Goal: Information Seeking & Learning: Learn about a topic

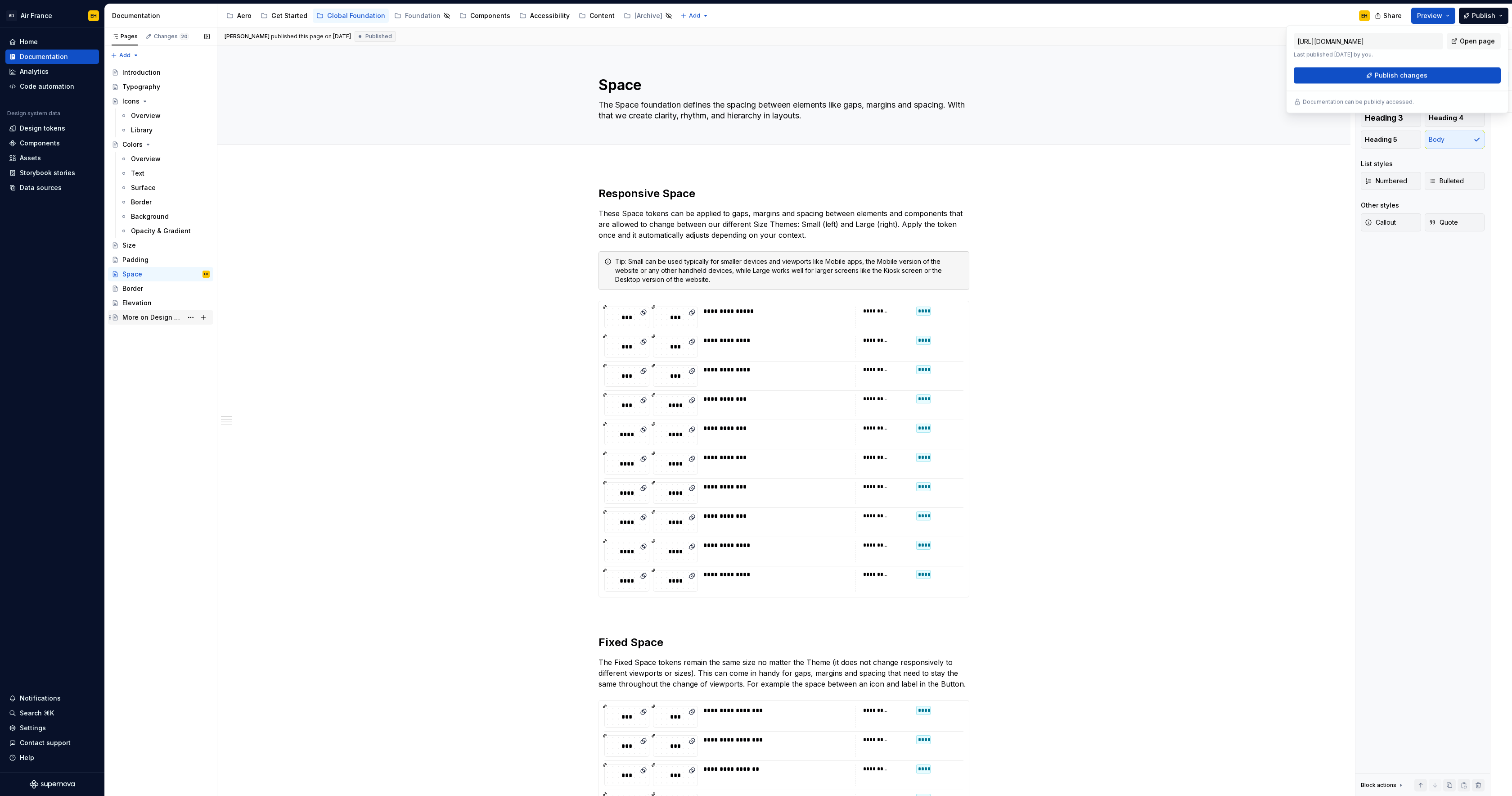
click at [139, 318] on div "More on Design Tokens" at bounding box center [152, 317] width 60 height 9
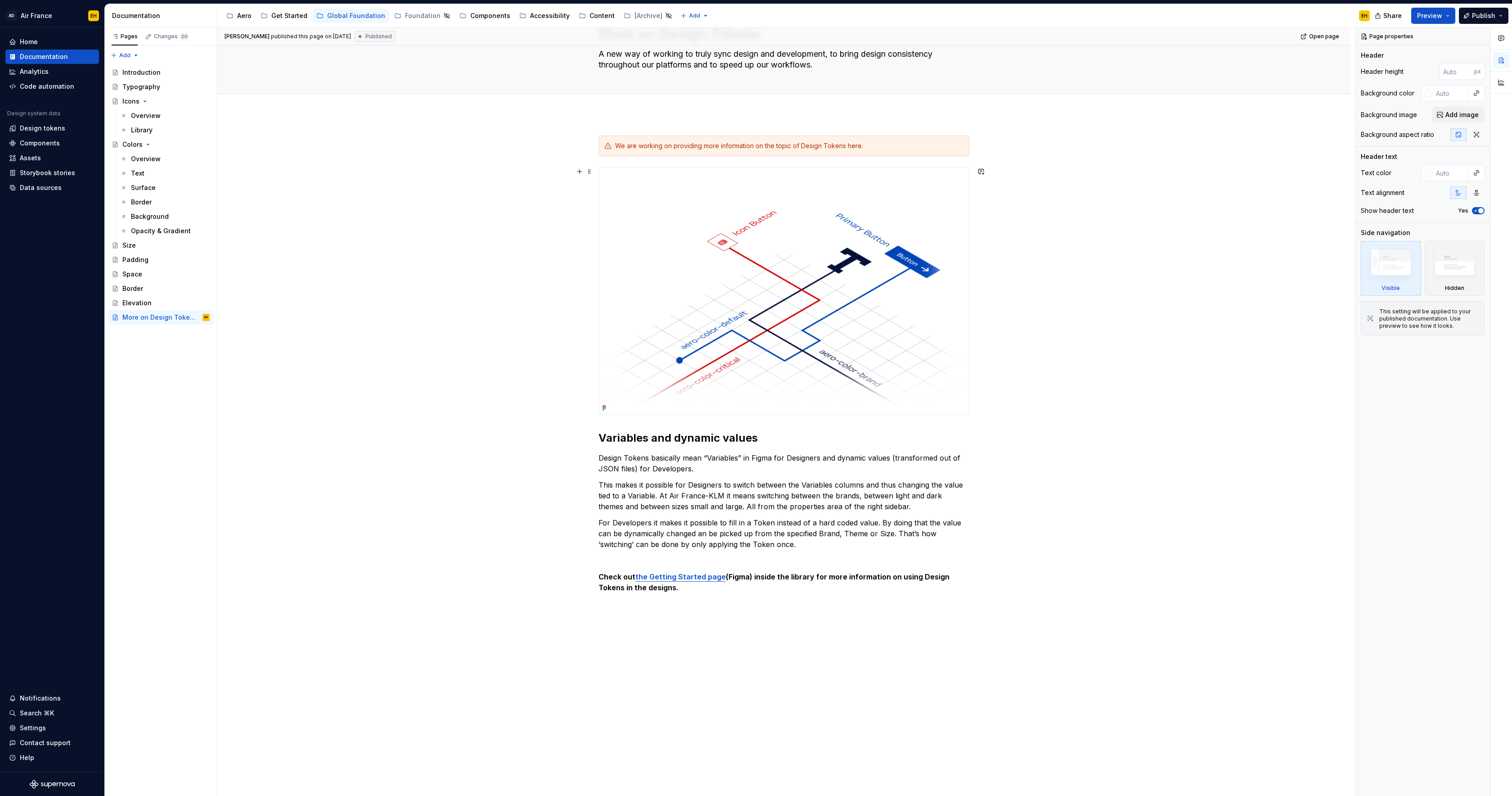
scroll to position [145, 0]
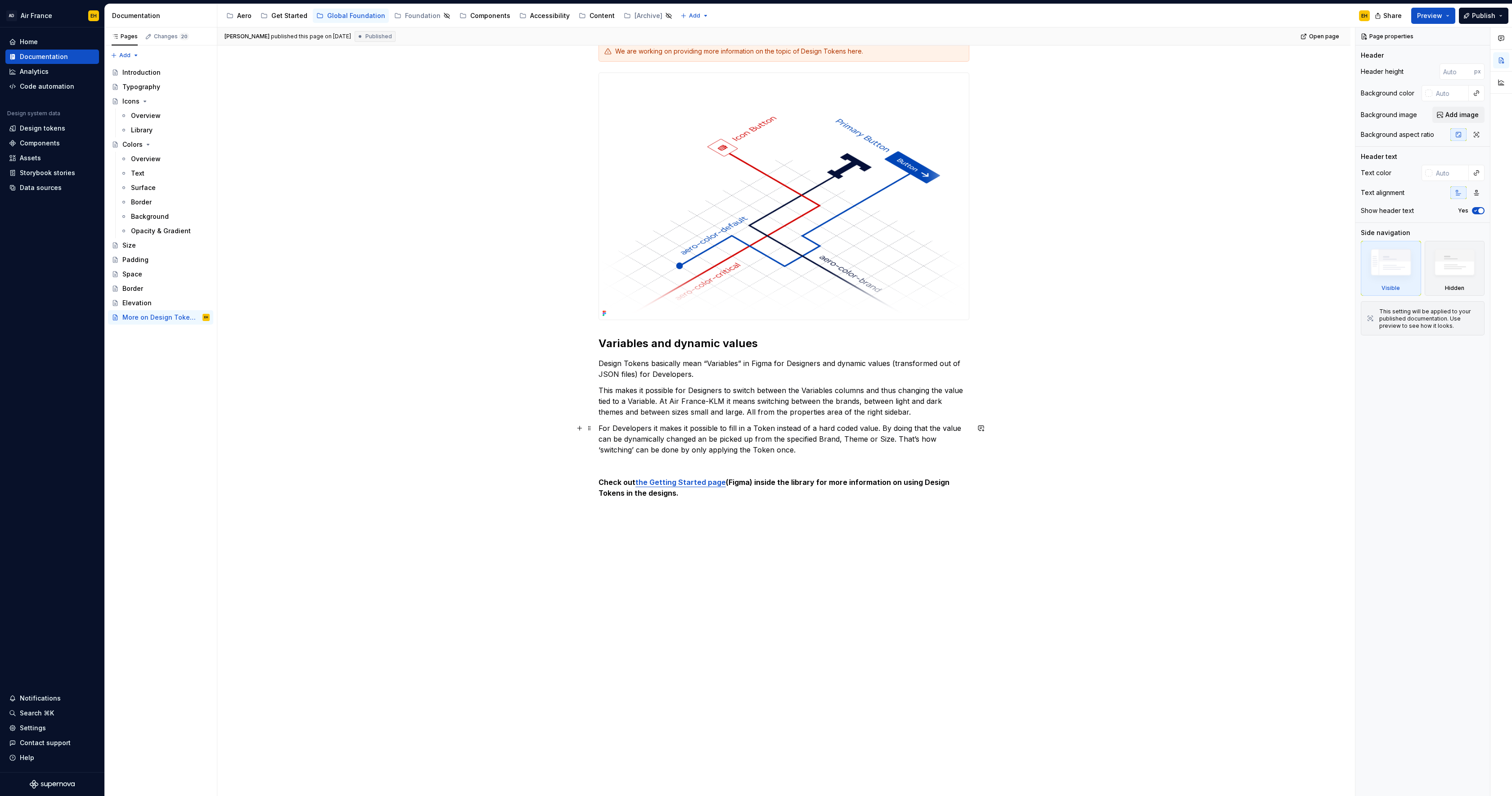
click at [836, 447] on p "For Developers it makes it possible to fill in a Token instead of a hard coded …" at bounding box center [783, 439] width 371 height 33
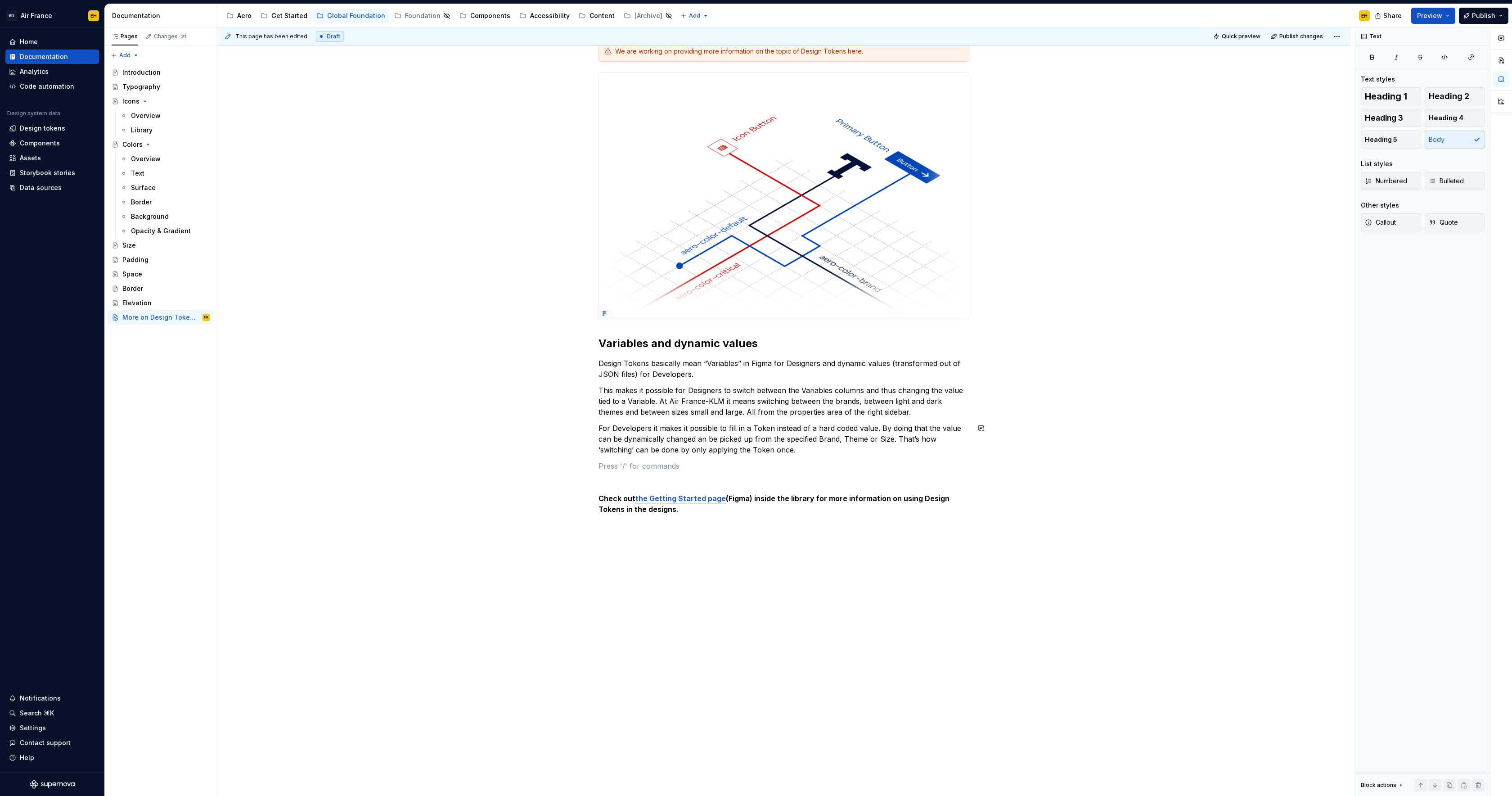
type textarea "*"
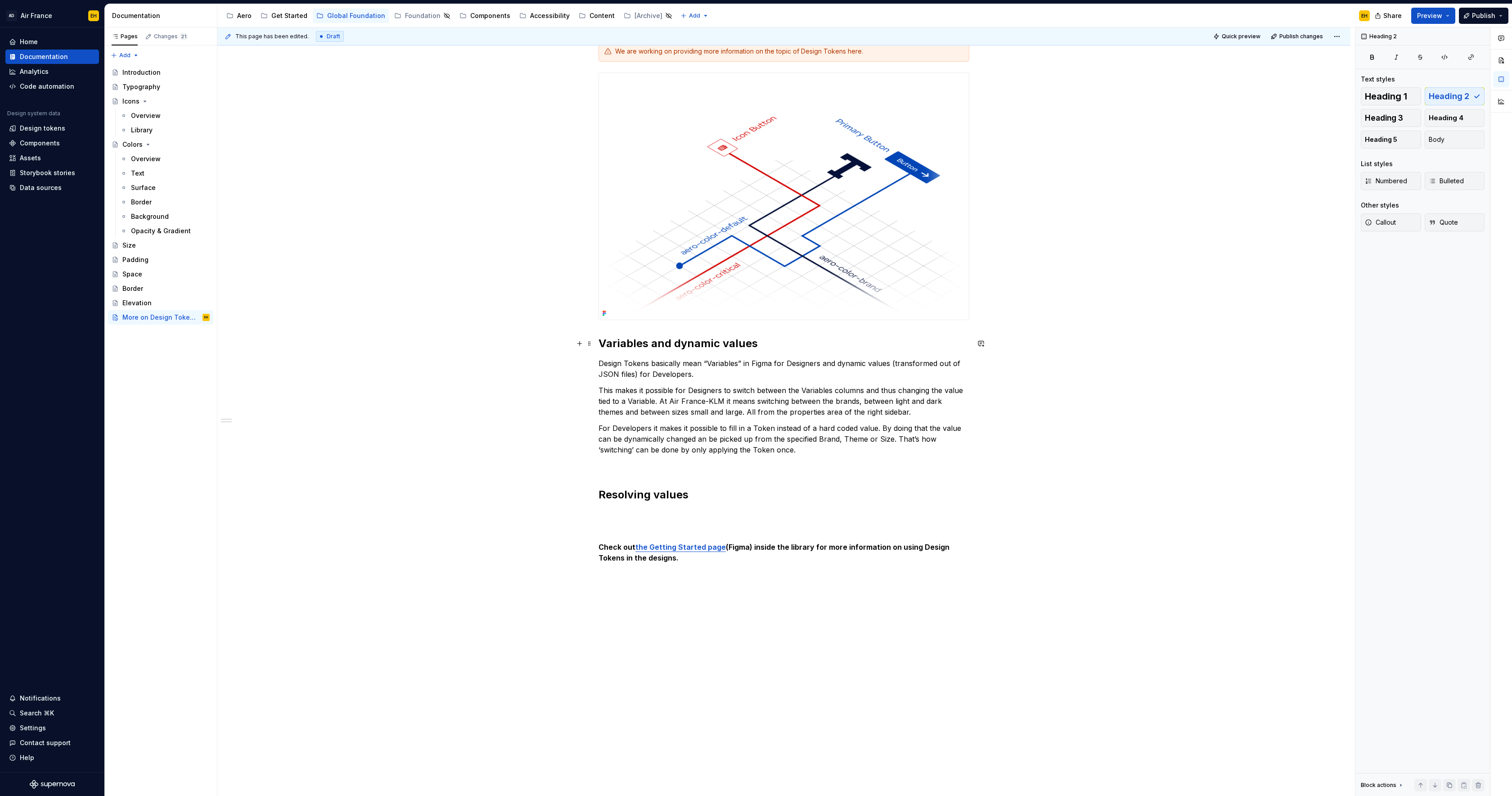
click at [603, 344] on h2 "Variables and dynamic values" at bounding box center [783, 343] width 371 height 15
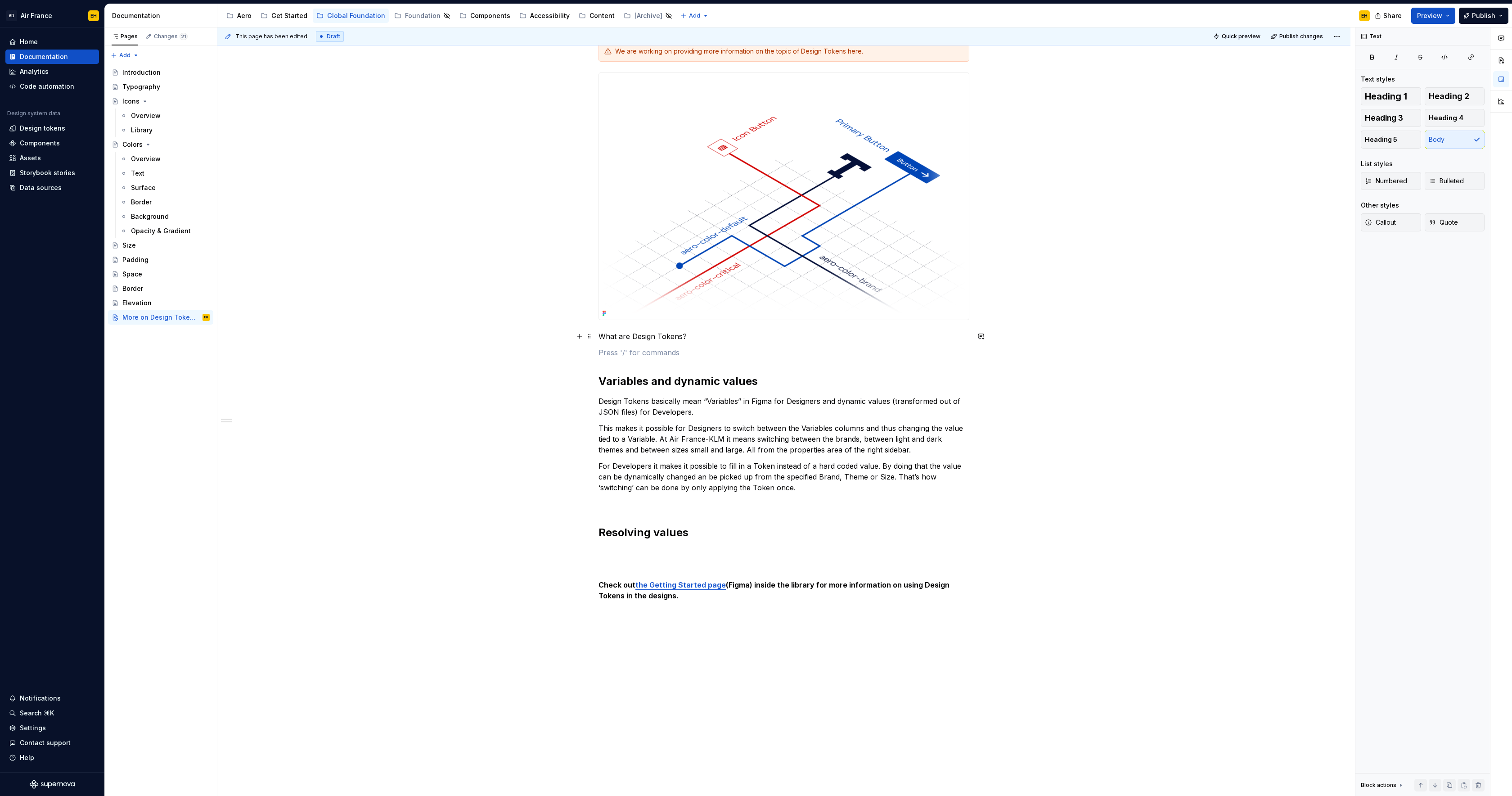
click at [602, 337] on p "What are Design Tokens?" at bounding box center [783, 336] width 371 height 11
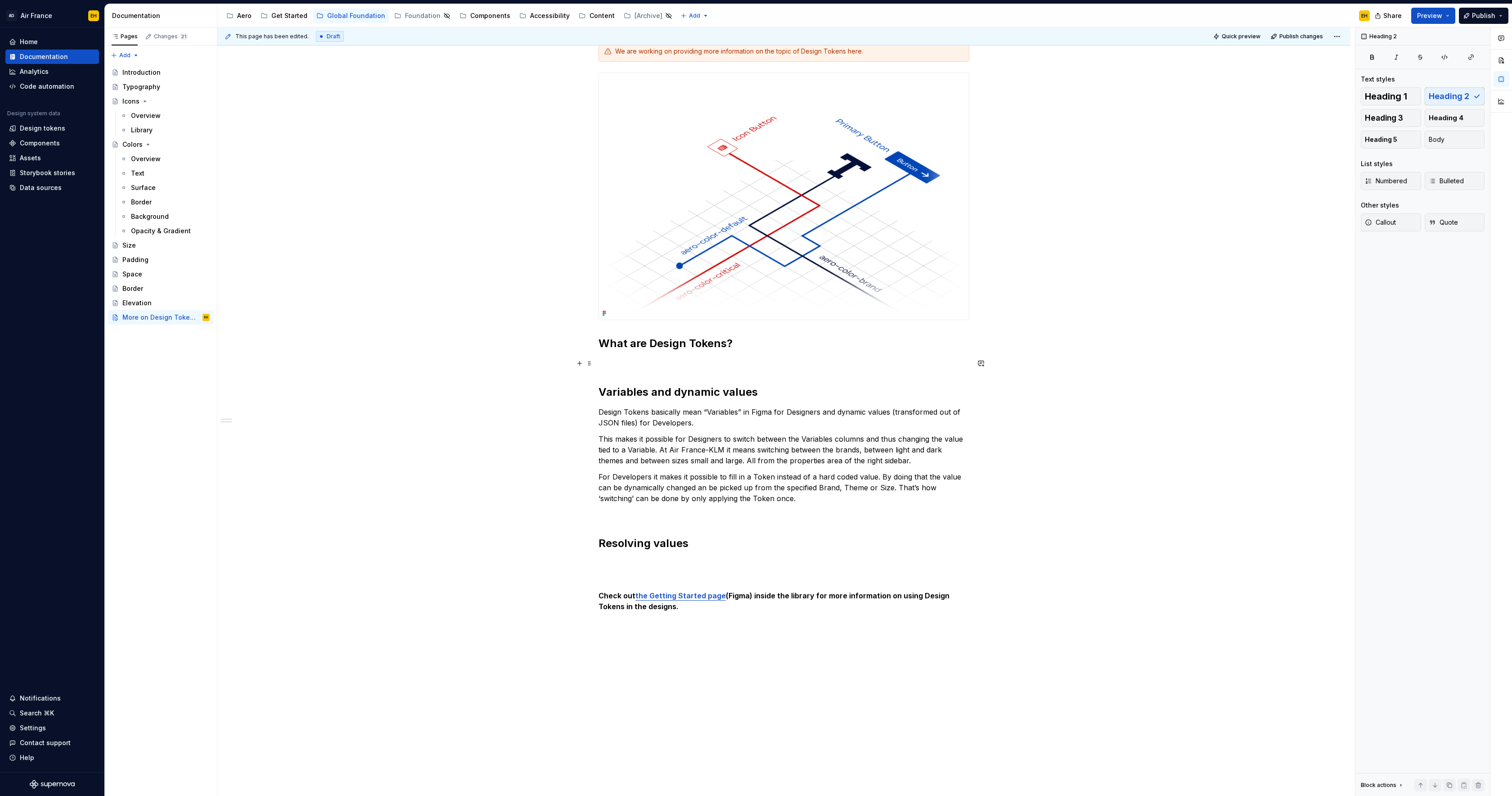
scroll to position [0, 0]
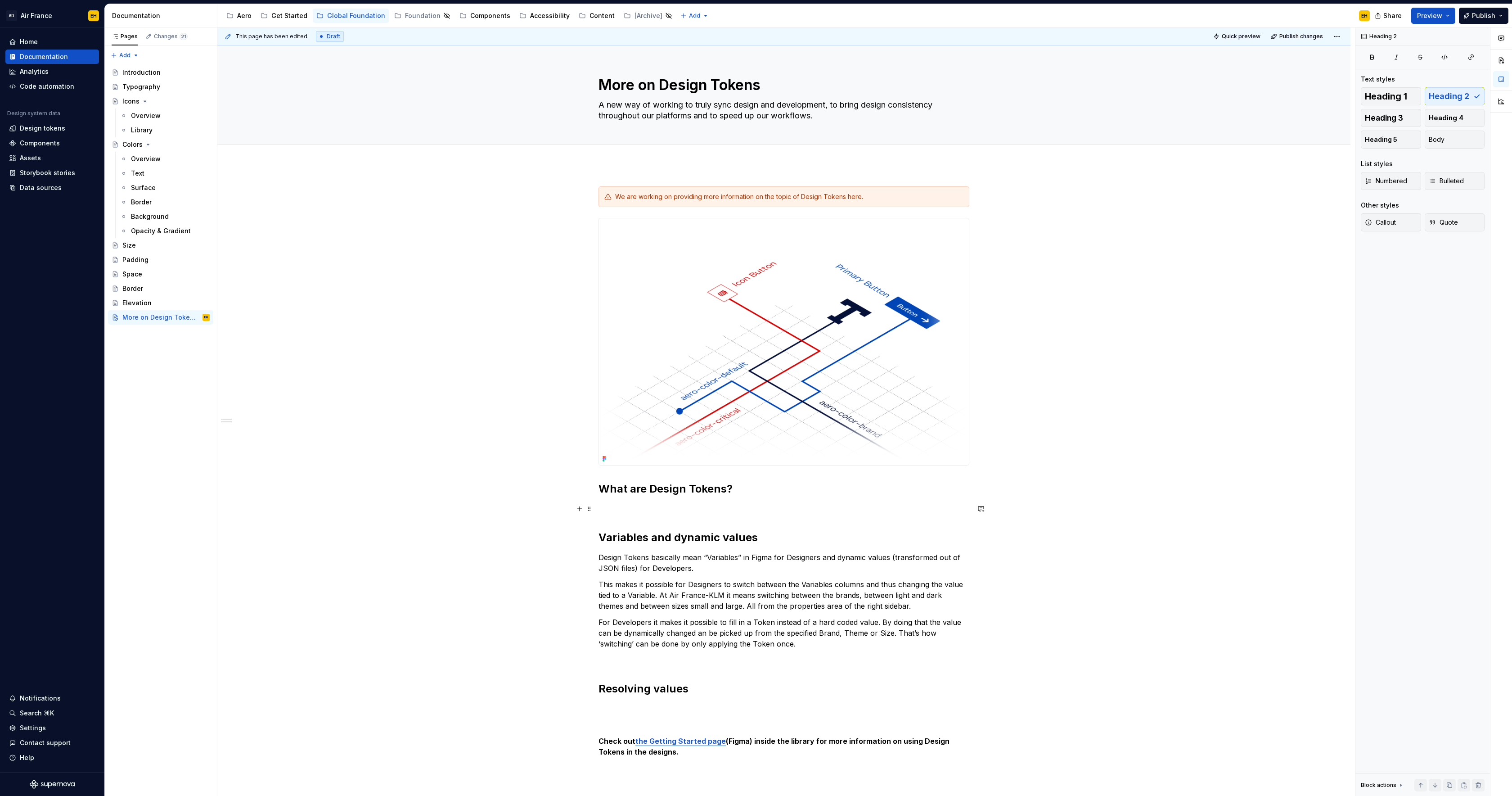
click at [727, 503] on p at bounding box center [783, 509] width 371 height 11
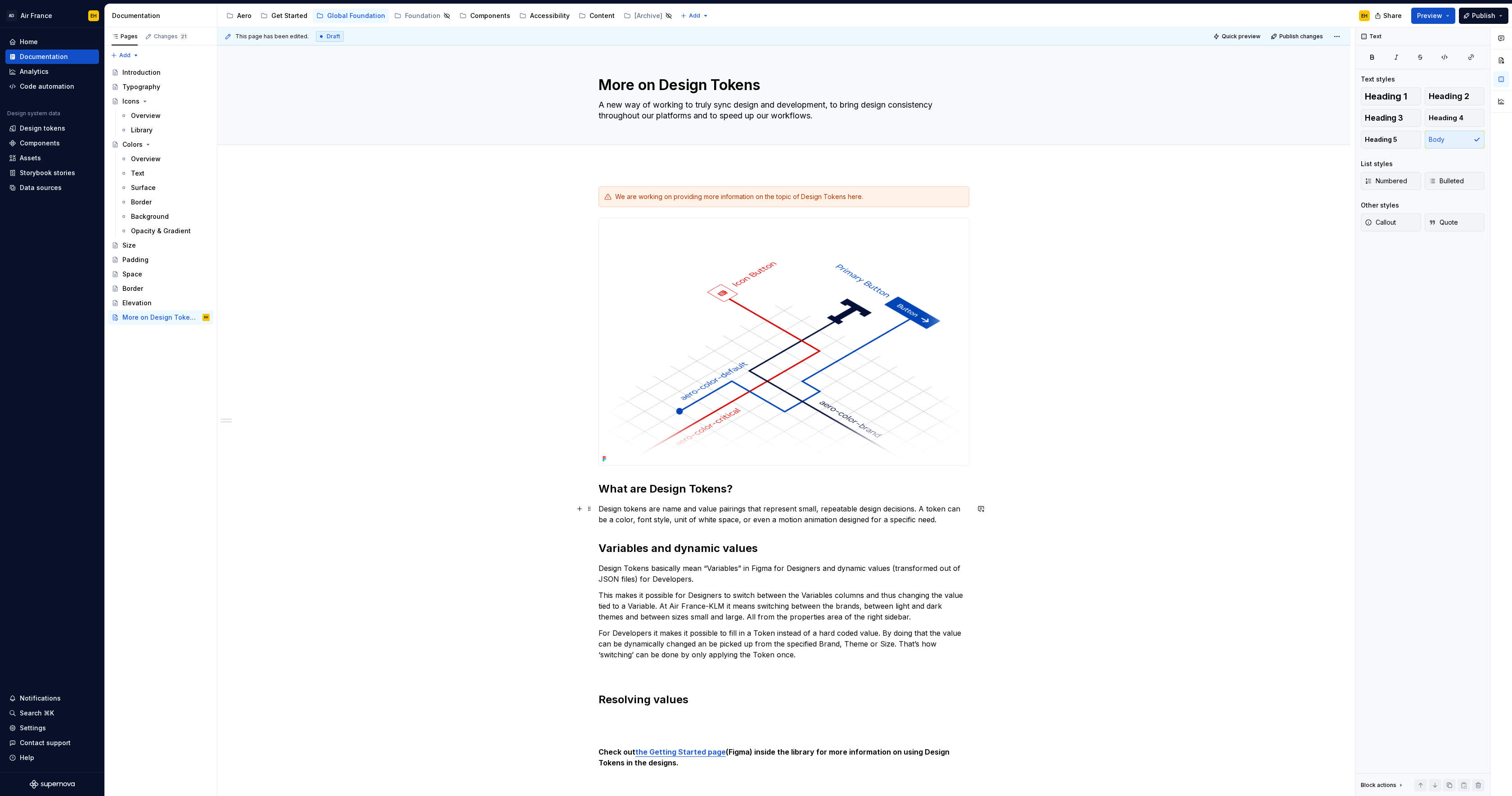
click at [665, 509] on p "Design tokens are name and value pairings that represent small, repeatable desi…" at bounding box center [783, 514] width 371 height 22
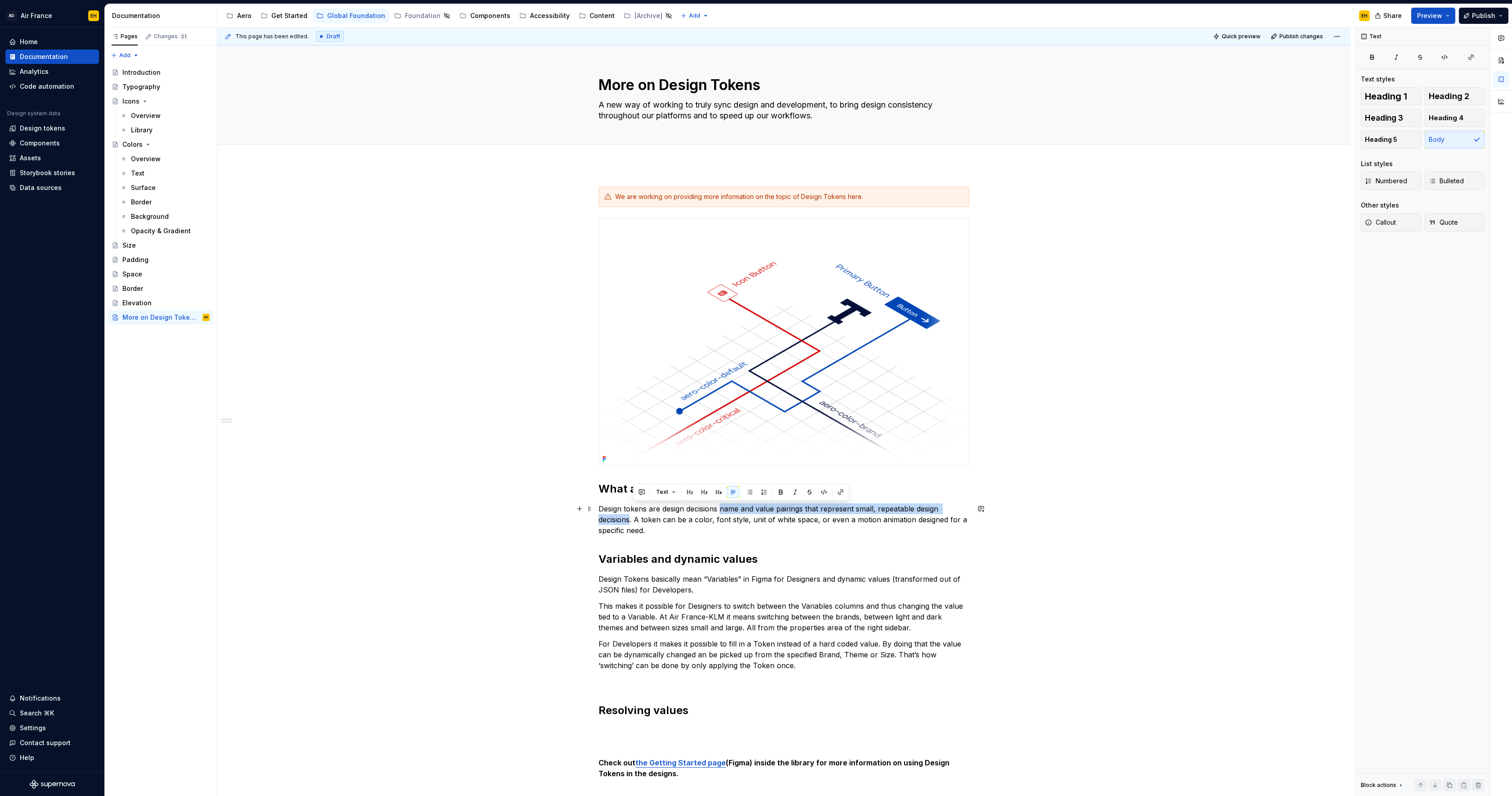
drag, startPoint x: 714, startPoint y: 513, endPoint x: 633, endPoint y: 521, distance: 81.4
click at [633, 521] on p "Design tokens are design decisions name and value pairings that represent small…" at bounding box center [783, 520] width 371 height 33
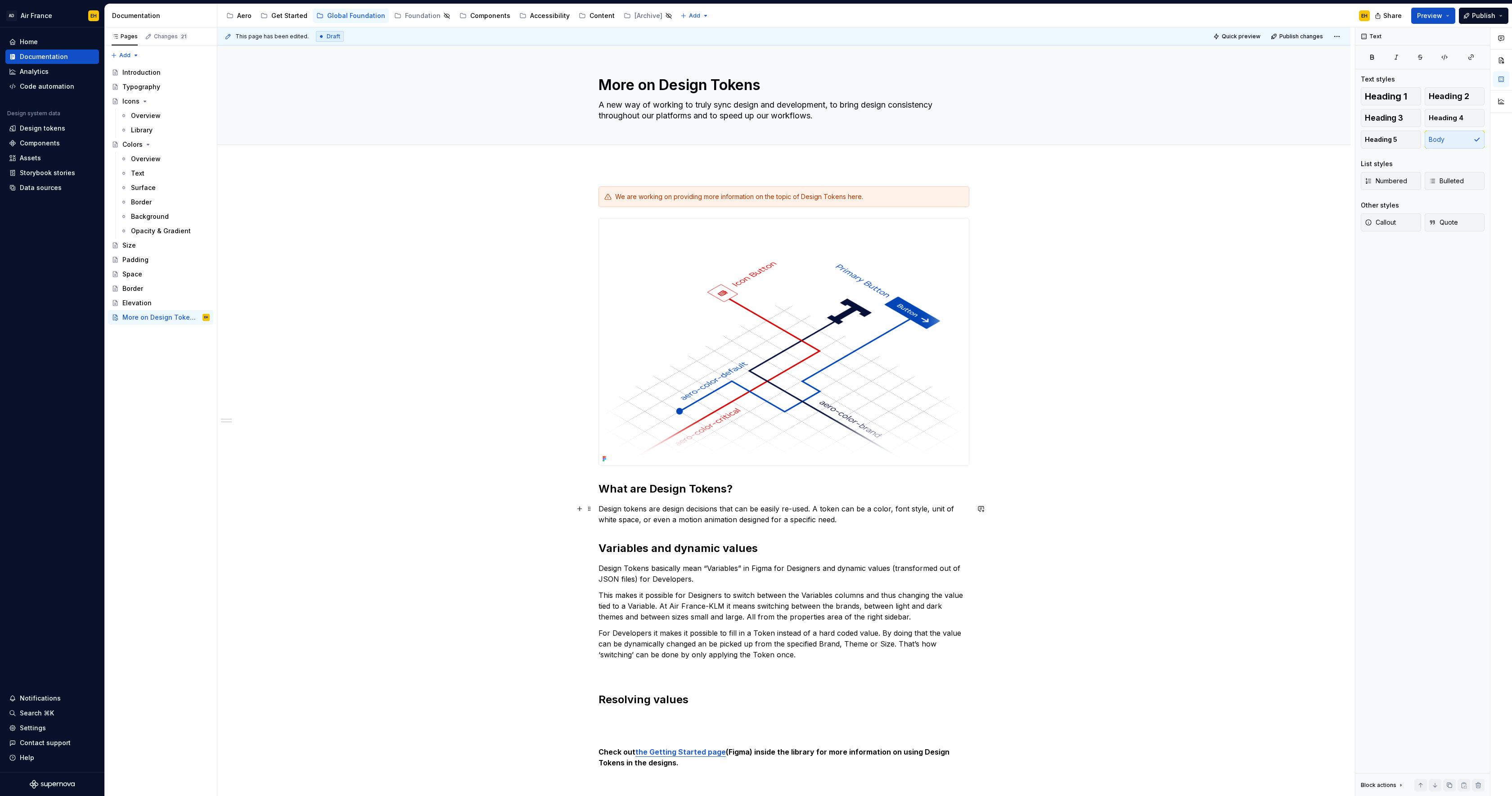
click at [875, 510] on p "Design tokens are design decisions that can be easily re-used. A token can be a…" at bounding box center [783, 514] width 371 height 22
drag, startPoint x: 896, startPoint y: 508, endPoint x: 928, endPoint y: 508, distance: 32.0
click at [928, 508] on p "Design tokens are design decisions that can be easily re-used. A token can be a…" at bounding box center [783, 514] width 371 height 22
click at [644, 521] on p "Design tokens are design decisions that can be easily re-used. A token can be a…" at bounding box center [783, 514] width 371 height 22
drag, startPoint x: 859, startPoint y: 517, endPoint x: 896, endPoint y: 508, distance: 38.1
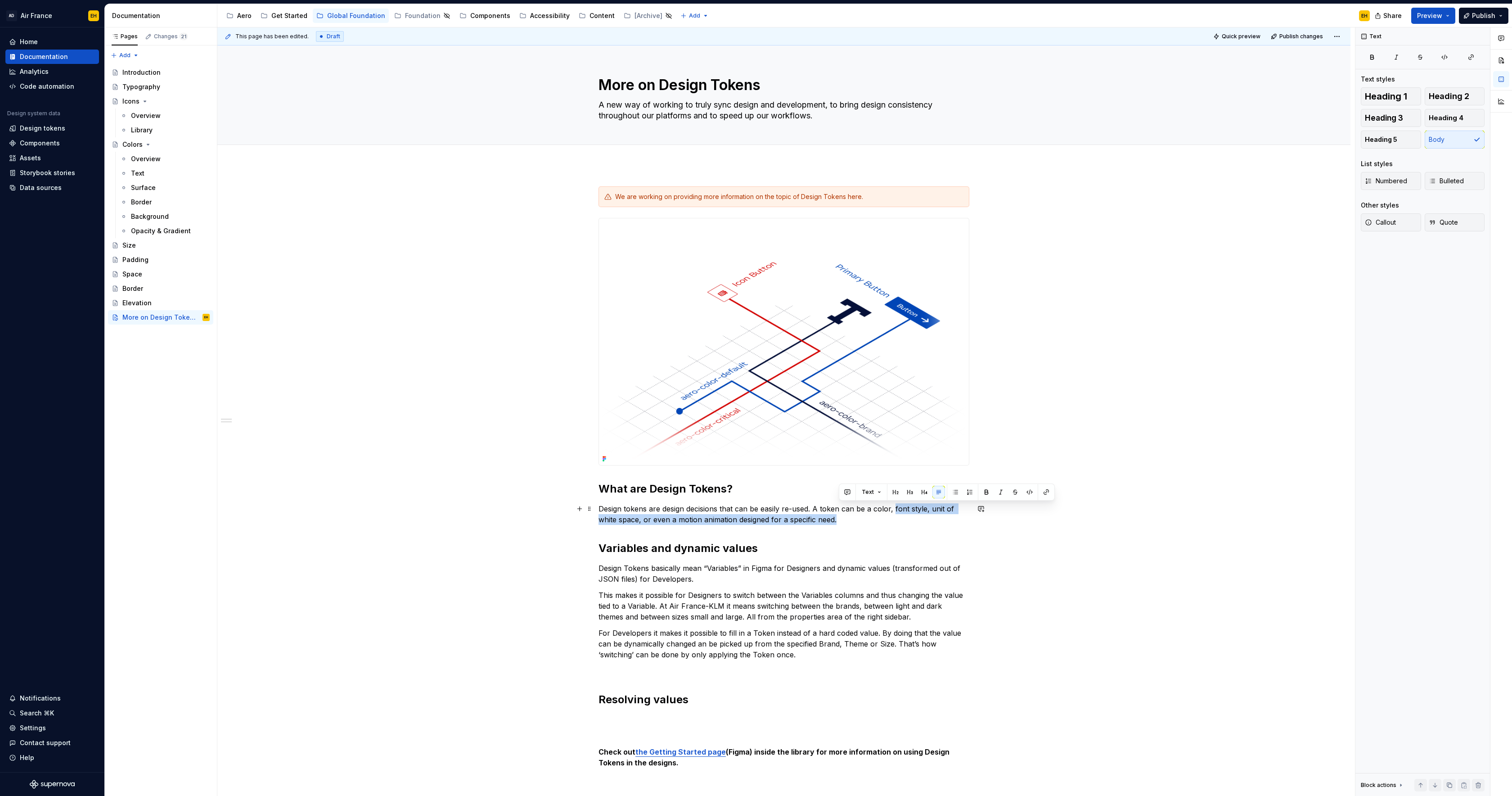
click at [896, 508] on p "Design tokens are design decisions that can be easily re-used. A token can be a…" at bounding box center [783, 514] width 371 height 22
drag, startPoint x: 892, startPoint y: 516, endPoint x: 843, endPoint y: 510, distance: 49.4
click at [843, 510] on p "Design tokens are design decisions that can be easily re-used. A token holds a …" at bounding box center [783, 514] width 371 height 22
click at [953, 509] on p "Design tokens are design decisions that can be easily re-used. A token can stor…" at bounding box center [783, 514] width 371 height 22
click at [666, 520] on p "Design tokens are design decisions that can be easily re-used. A token can stor…" at bounding box center [783, 514] width 371 height 22
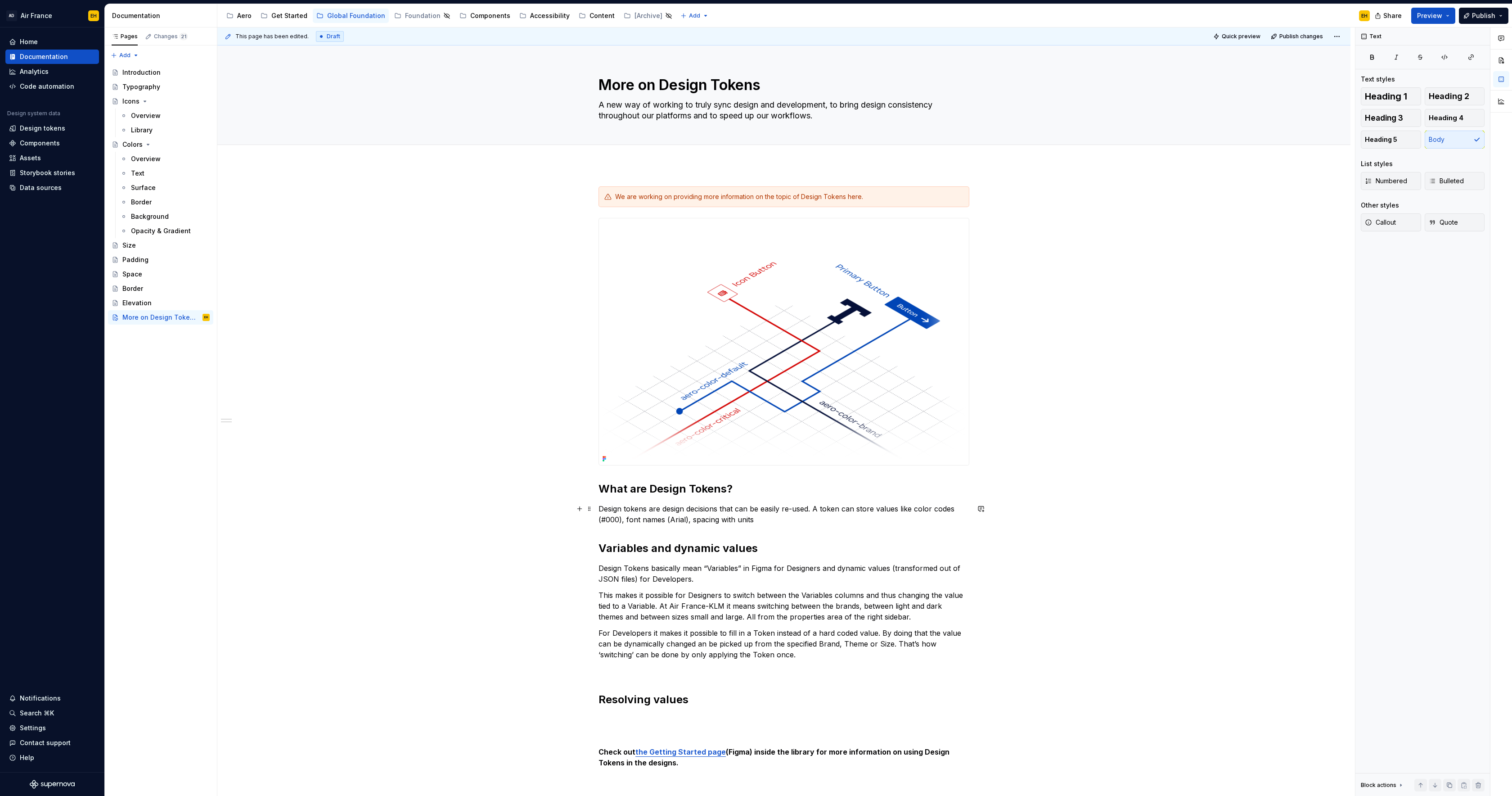
click at [764, 516] on p "Design tokens are design decisions that can be easily re-used. A token can stor…" at bounding box center [783, 514] width 371 height 22
drag, startPoint x: 664, startPoint y: 509, endPoint x: 721, endPoint y: 508, distance: 57.0
click at [721, 508] on p "Design tokens are design decisions that can be easily re-used. A token can stor…" at bounding box center [783, 514] width 371 height 22
click at [667, 532] on div "We are working on providing more information on the topic of Design Tokens here…" at bounding box center [783, 501] width 371 height 630
drag, startPoint x: 721, startPoint y: 509, endPoint x: 664, endPoint y: 510, distance: 57.0
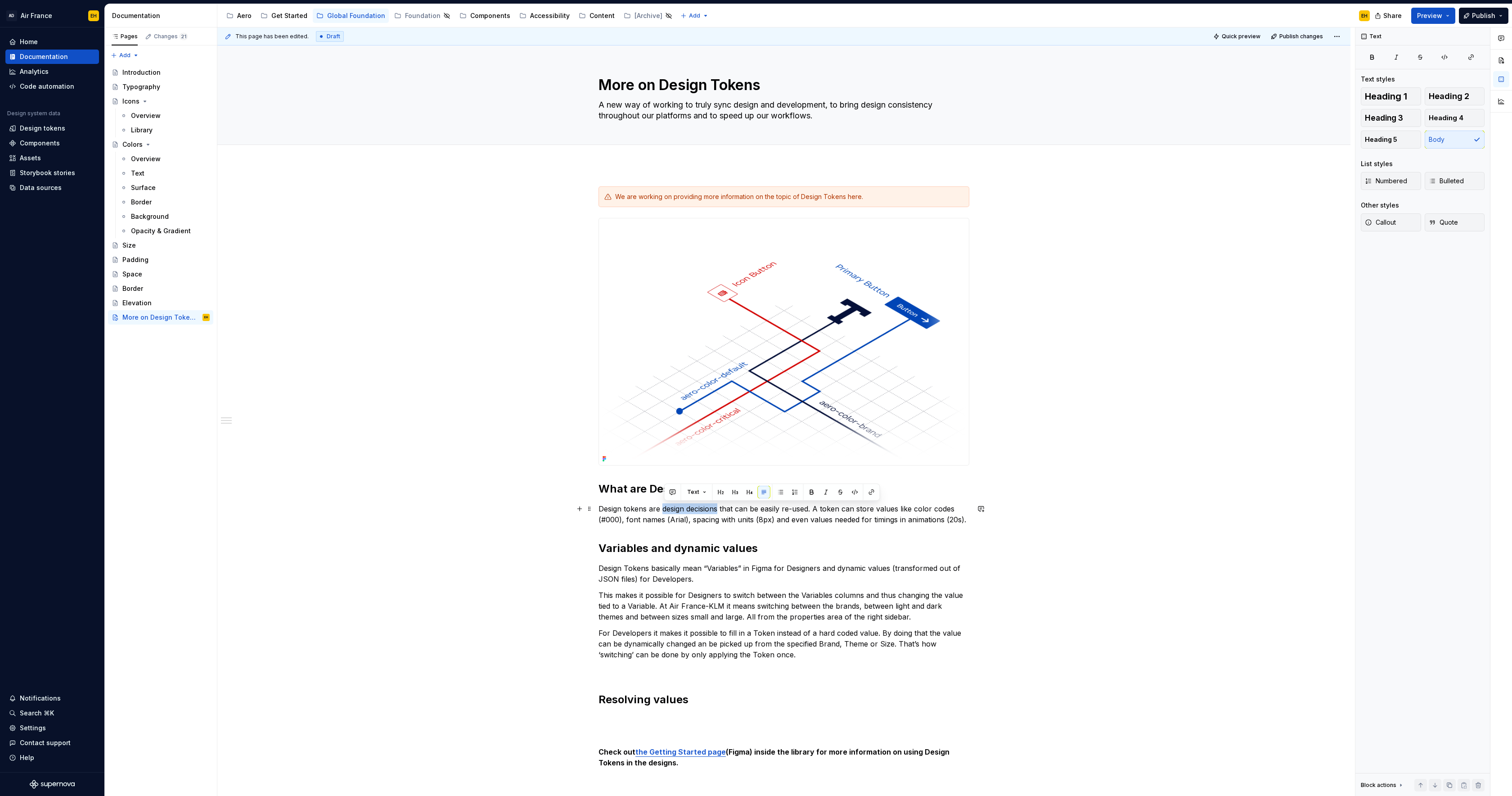
click at [664, 510] on p "Design tokens are design decisions that can be easily re-used. A token can stor…" at bounding box center [783, 514] width 371 height 22
click at [712, 528] on div "We are working on providing more information on the topic of Design Tokens here…" at bounding box center [783, 501] width 371 height 630
drag, startPoint x: 813, startPoint y: 509, endPoint x: 831, endPoint y: 509, distance: 18.0
click at [813, 509] on p "Design tokens are design decisions that can be easily re-used. A token can stor…" at bounding box center [783, 514] width 371 height 22
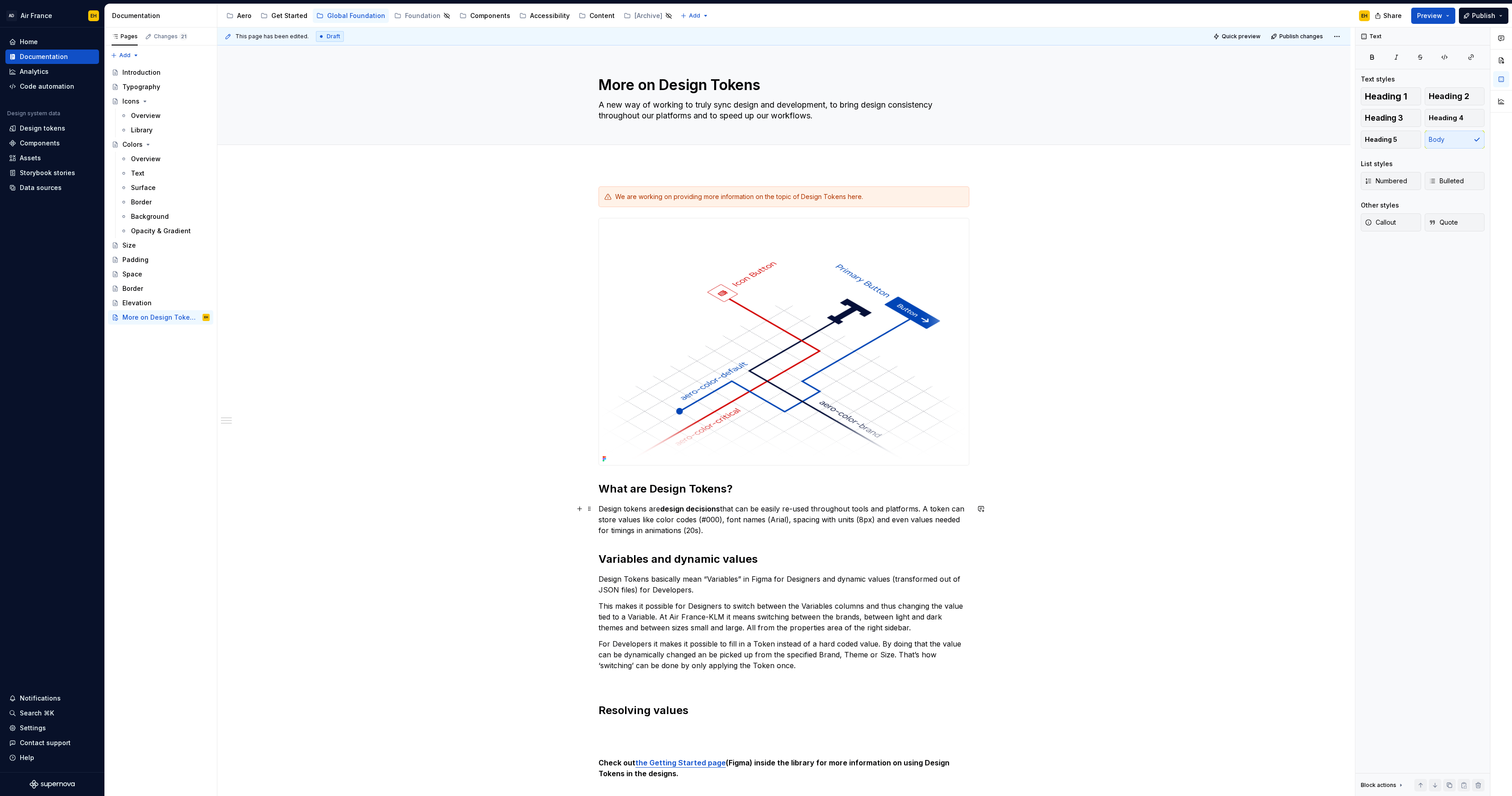
click at [803, 532] on p "Design tokens are design decisions that can be easily re-used throughout tools …" at bounding box center [783, 520] width 371 height 33
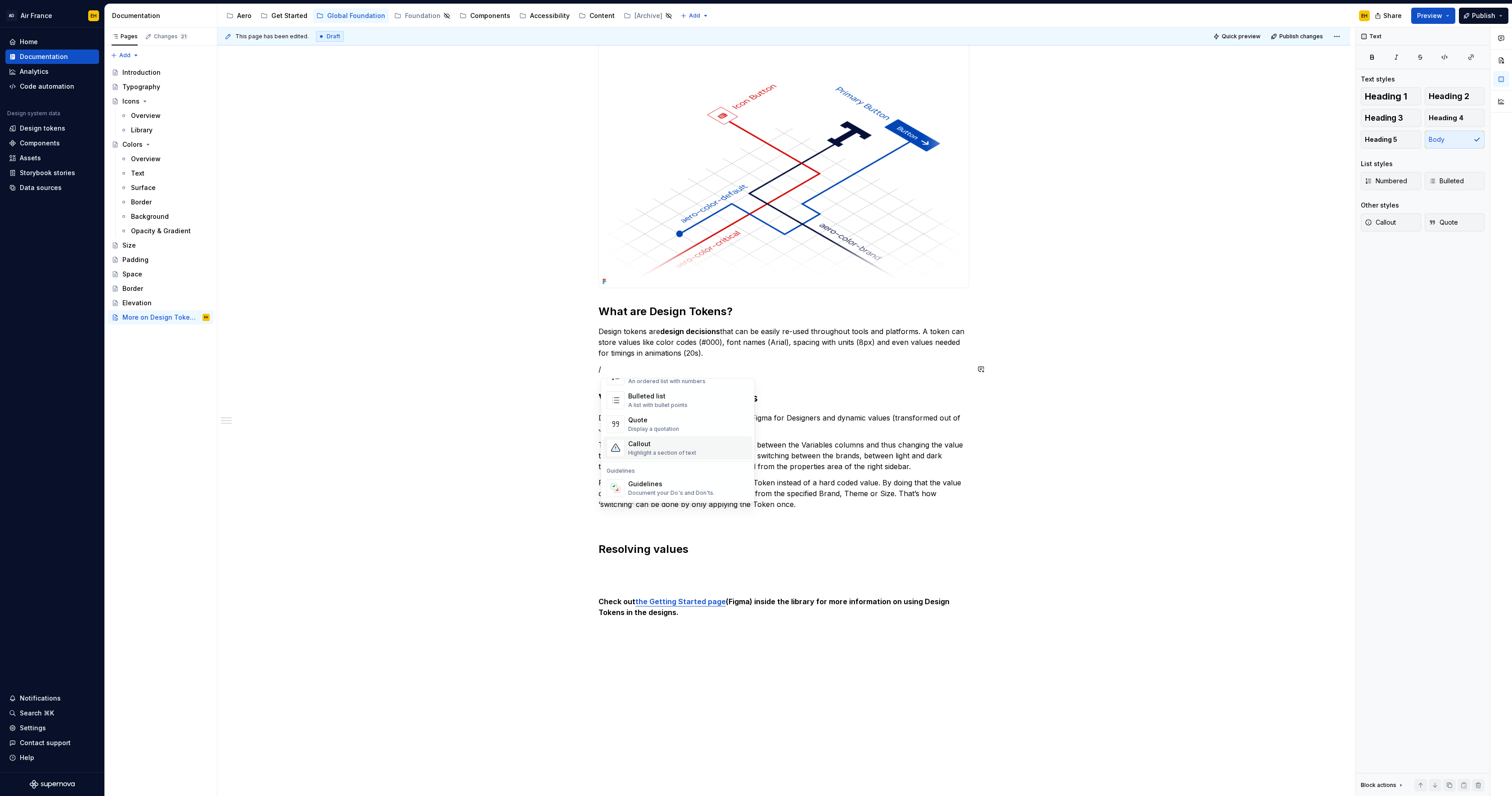
scroll to position [172, 0]
click at [679, 489] on div "Document your Do's and Don'ts." at bounding box center [671, 492] width 86 height 7
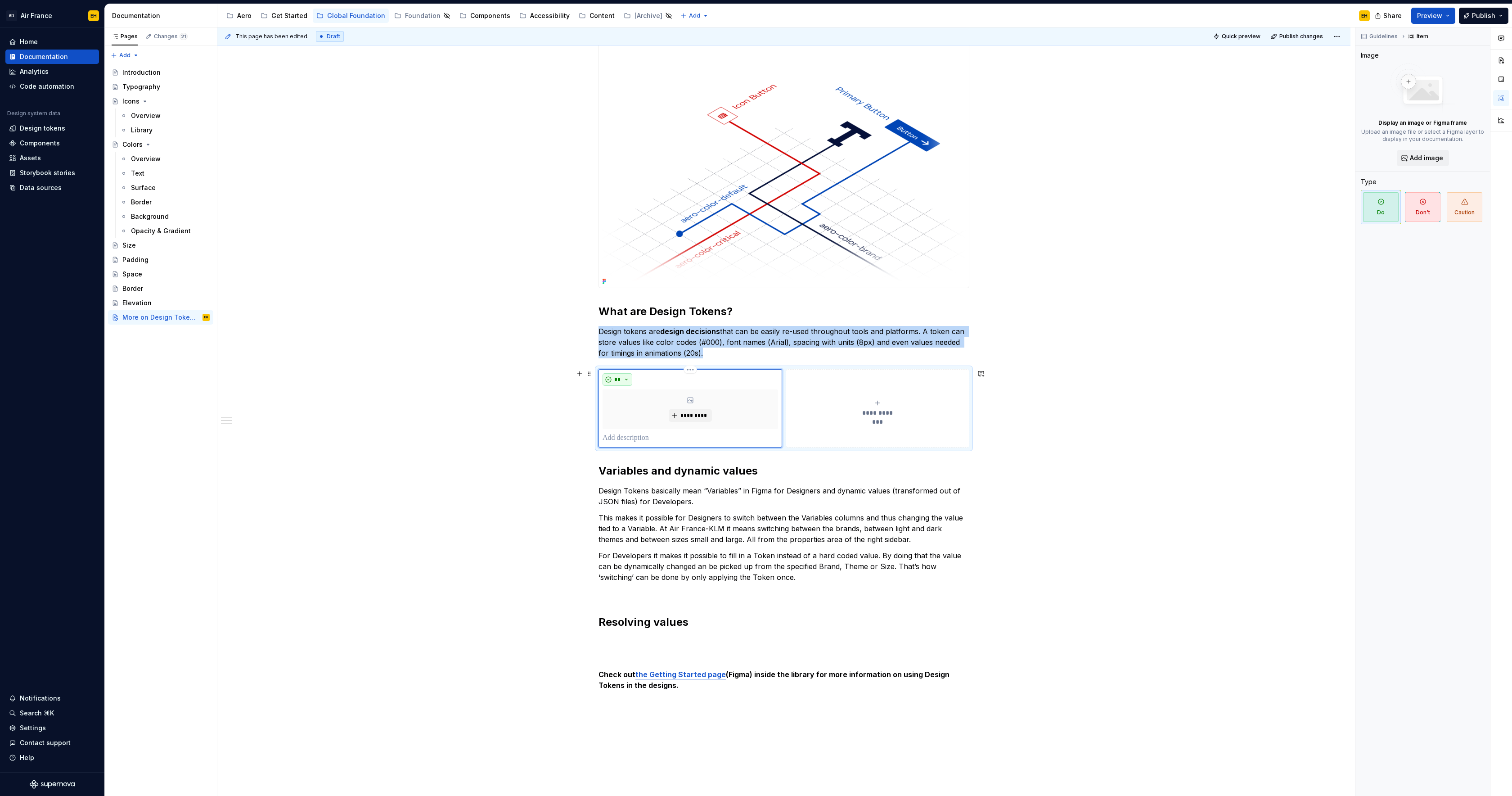
click at [629, 379] on button "**" at bounding box center [617, 379] width 30 height 13
click at [819, 369] on div "**********" at bounding box center [783, 408] width 371 height 78
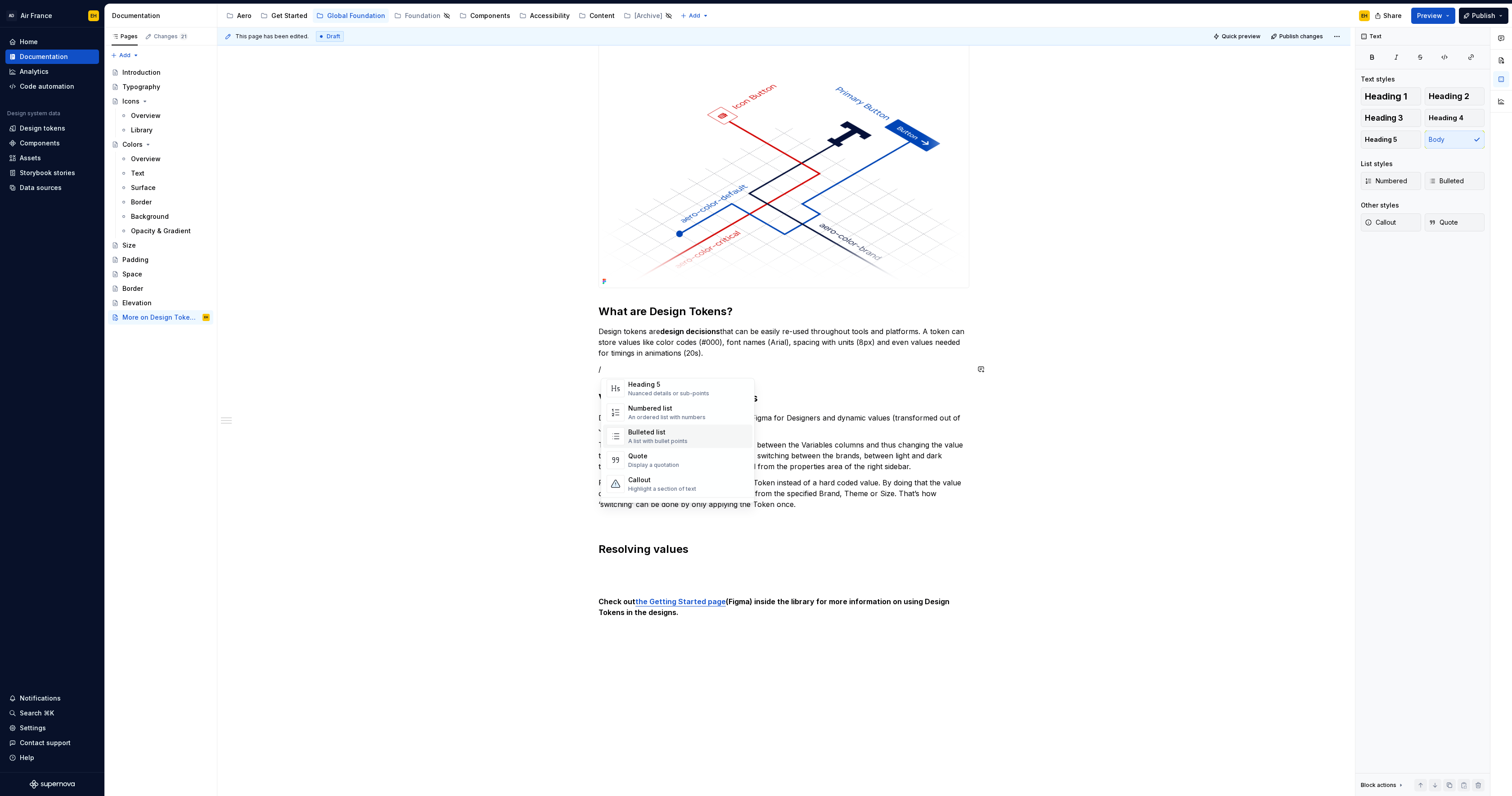
scroll to position [146, 0]
click at [655, 472] on div "Callout" at bounding box center [662, 469] width 68 height 9
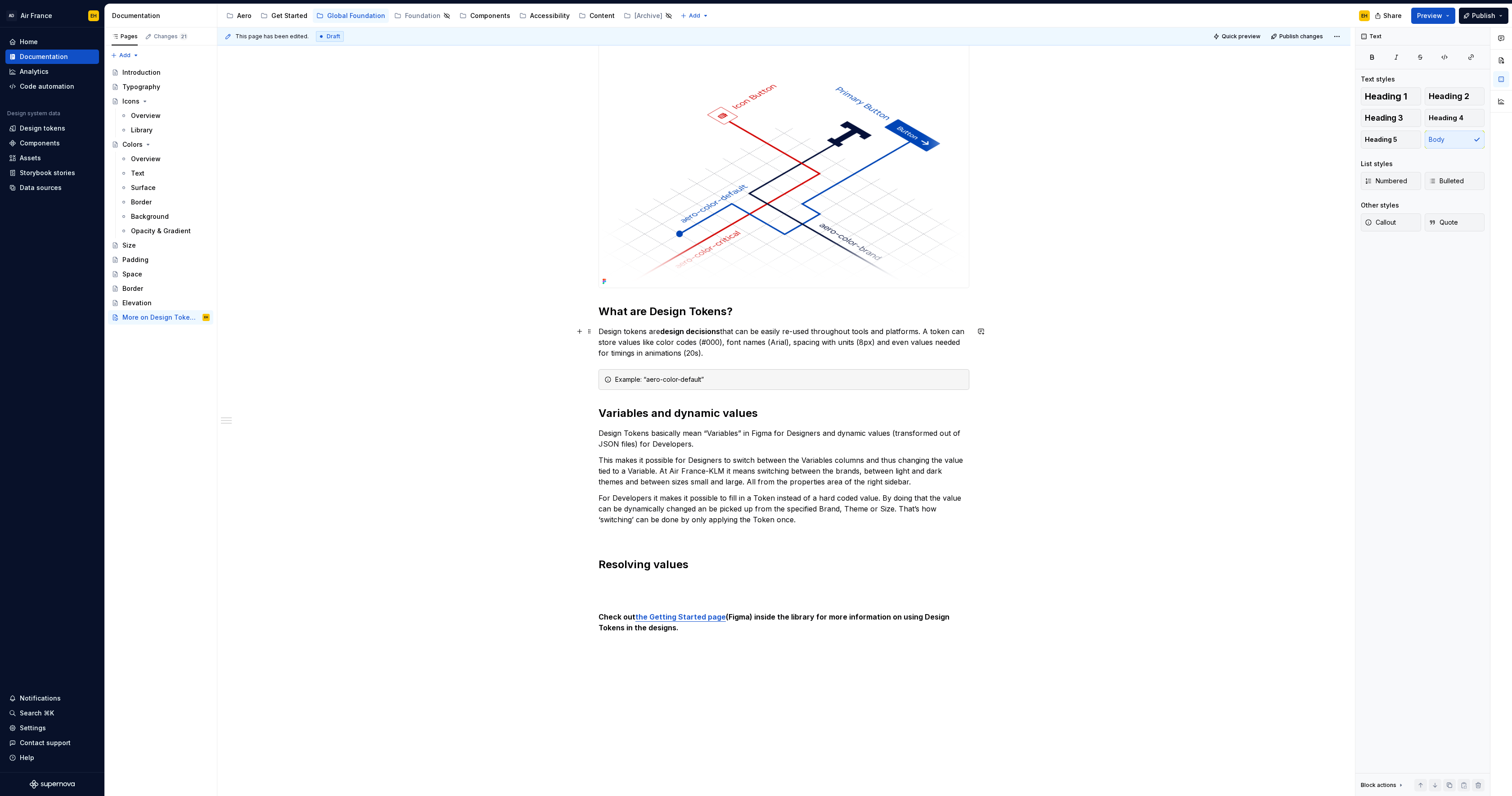
click at [744, 352] on p "Design tokens are design decisions that can be easily re-used throughout tools …" at bounding box center [783, 342] width 371 height 33
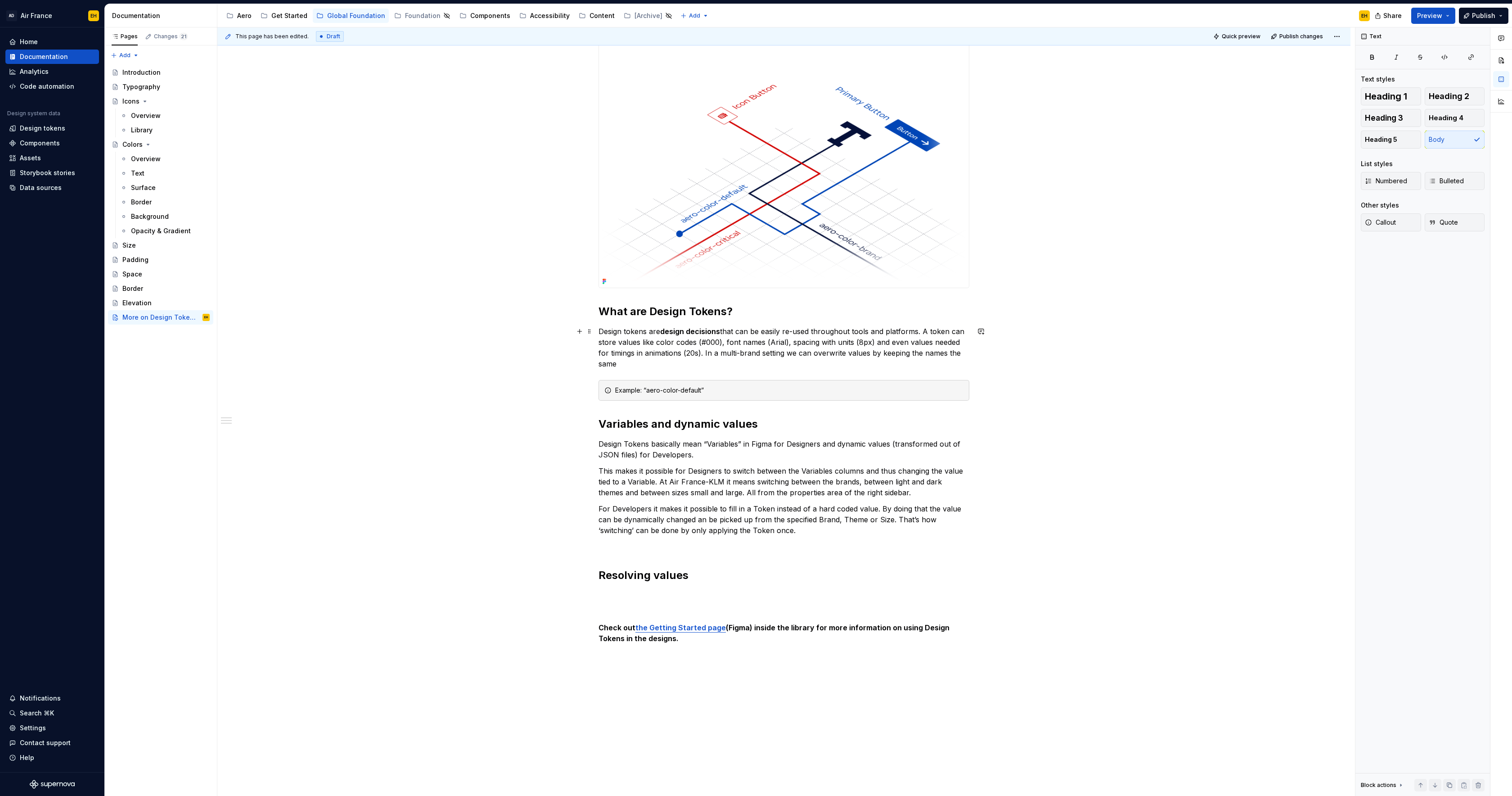
click at [763, 355] on p "Design tokens are design decisions that can be easily re-used throughout tools …" at bounding box center [783, 348] width 371 height 43
click at [782, 361] on p "Design tokens are design decisions that can be easily re-used throughout tools …" at bounding box center [783, 348] width 371 height 43
drag, startPoint x: 762, startPoint y: 381, endPoint x: 762, endPoint y: 386, distance: 5.0
click at [762, 382] on div "Example: “aero-color-default”" at bounding box center [783, 390] width 371 height 21
click at [761, 386] on div "Example: “aero-color-default”" at bounding box center [789, 390] width 349 height 9
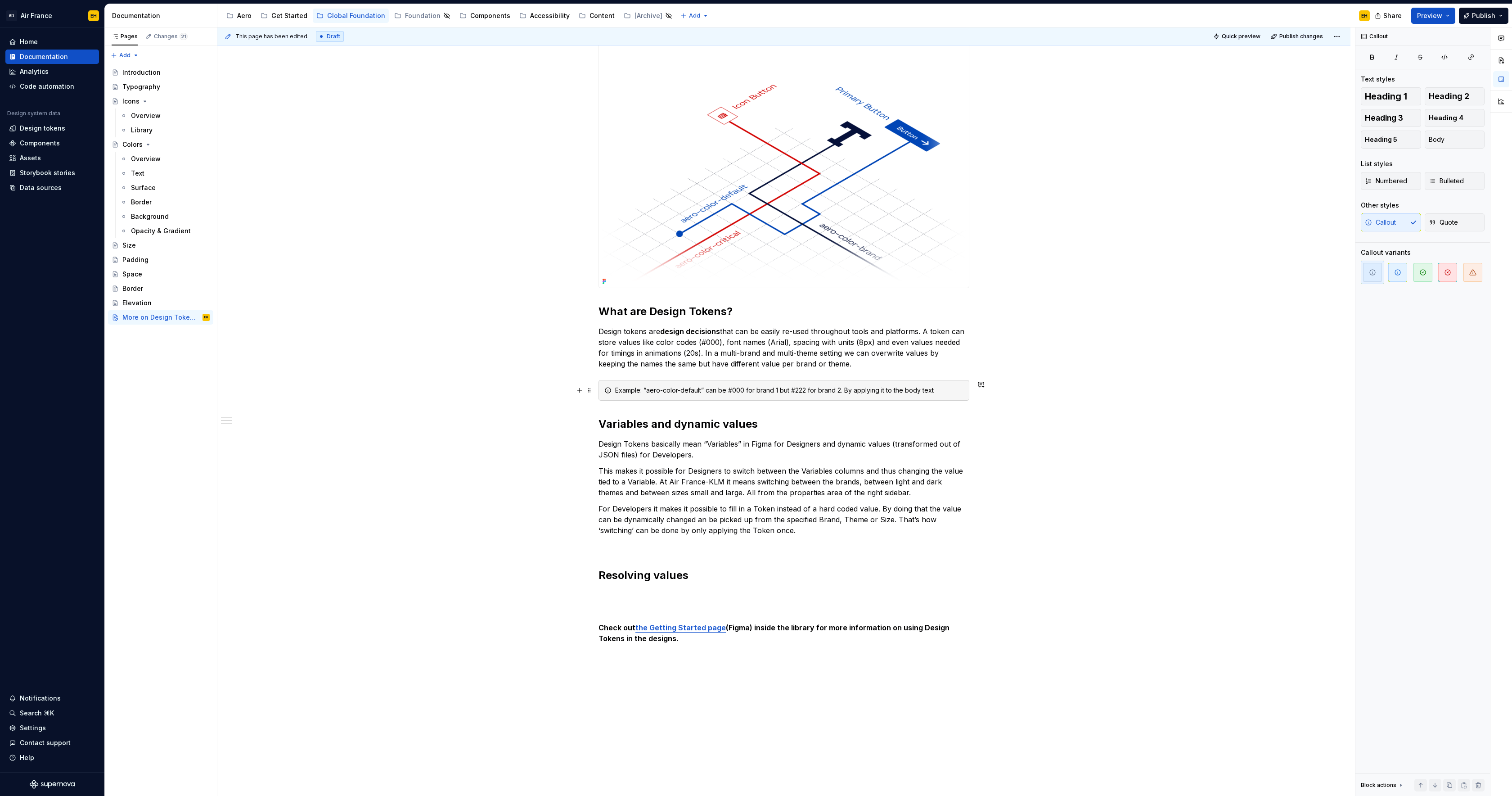
click at [882, 393] on div "Example: “aero-color-default” can be #000 for brand 1 but #222 for brand 2. By …" at bounding box center [789, 390] width 349 height 9
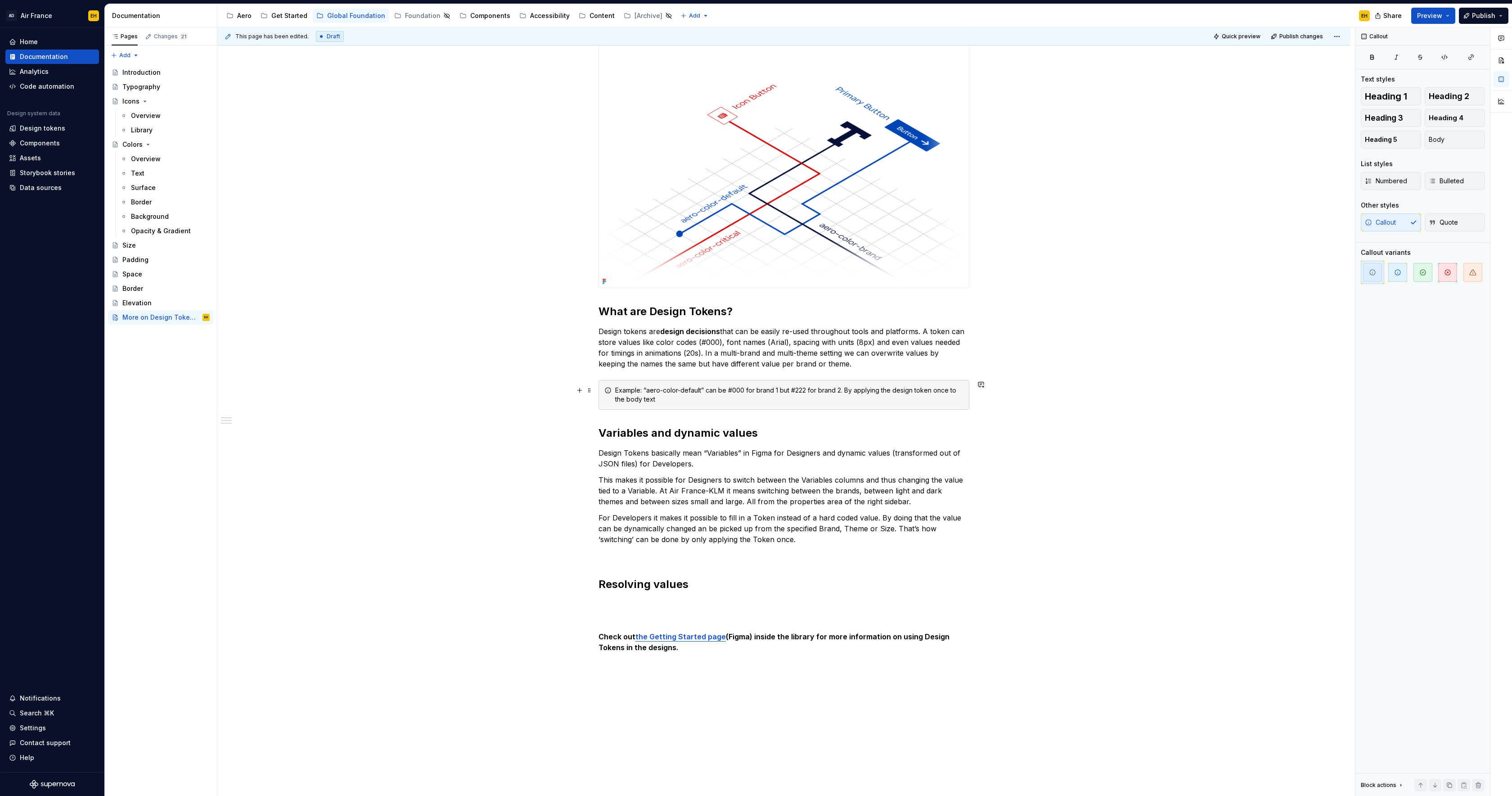
click at [829, 401] on div "Example: “aero-color-default” can be #000 for brand 1 but #222 for brand 2. By …" at bounding box center [789, 394] width 349 height 18
click at [760, 392] on div "Example: “aero-color-default” can be #000 for brand 1 but #222 for brand 2. By …" at bounding box center [789, 394] width 349 height 18
click at [823, 392] on div "Example: “aero-color-default” can be #000 for Brand 1 but #222 for brand 2. By …" at bounding box center [789, 394] width 349 height 18
click at [827, 401] on div "Example: “aero-color-default” can be #000 for Brand 1 but #222 for Brand 2. By …" at bounding box center [789, 394] width 349 height 18
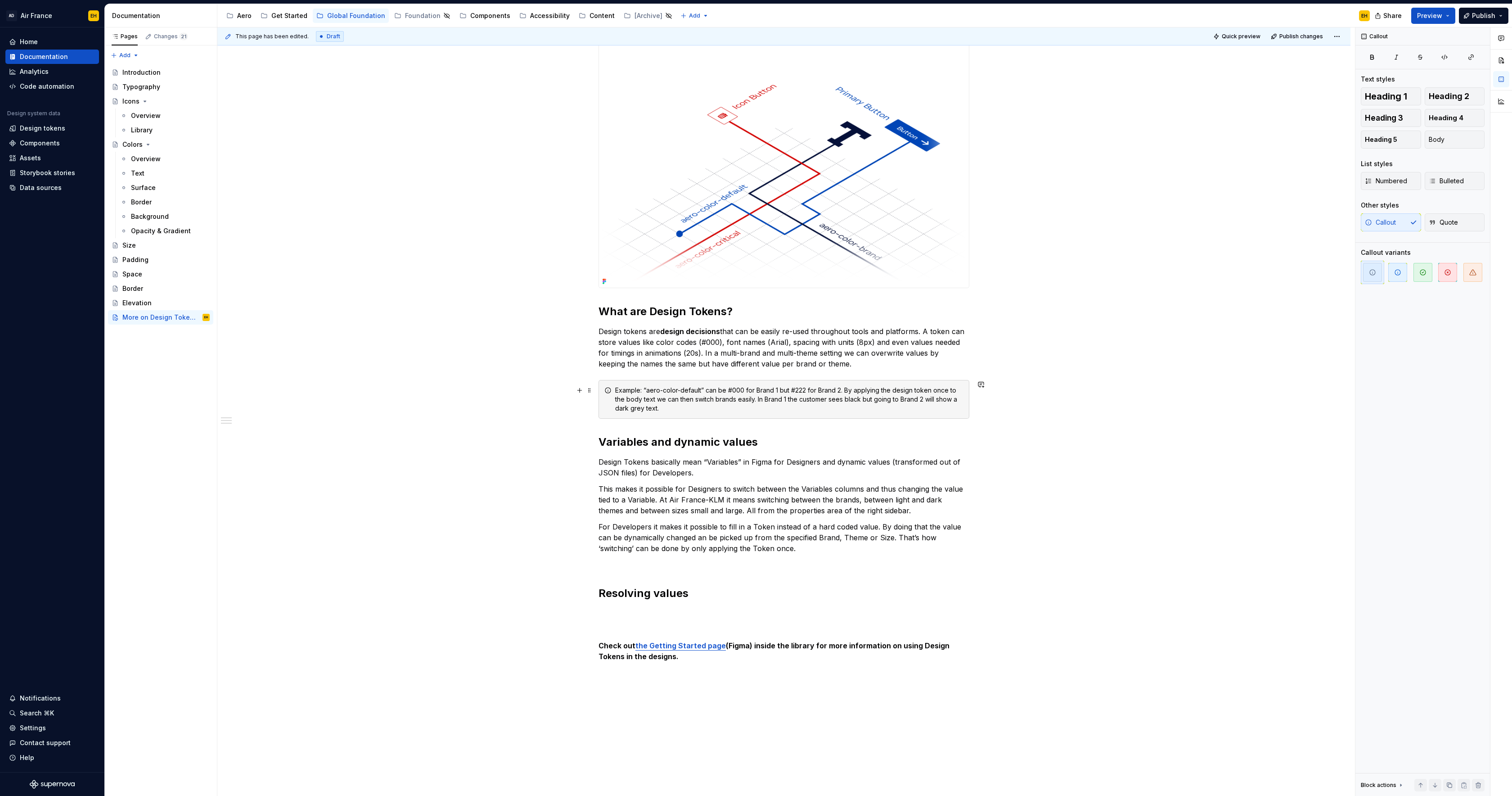
click at [849, 400] on div "Example: “aero-color-default” can be #000 for Brand 1 but #222 for Brand 2. By …" at bounding box center [789, 398] width 349 height 27
click at [871, 401] on div "Example: “aero-color-default” can be #000 for Brand 1 but #222 for Brand 2. By …" at bounding box center [789, 398] width 349 height 27
click at [916, 404] on div "Example: “aero-color-default” can be #000 for Brand 1 but #222 for Brand 2. By …" at bounding box center [789, 398] width 349 height 27
drag, startPoint x: 643, startPoint y: 442, endPoint x: 731, endPoint y: 463, distance: 90.5
click at [598, 442] on div "We are working on providing more information on the topic of Design Tokens here…" at bounding box center [784, 473] width 1133 height 972
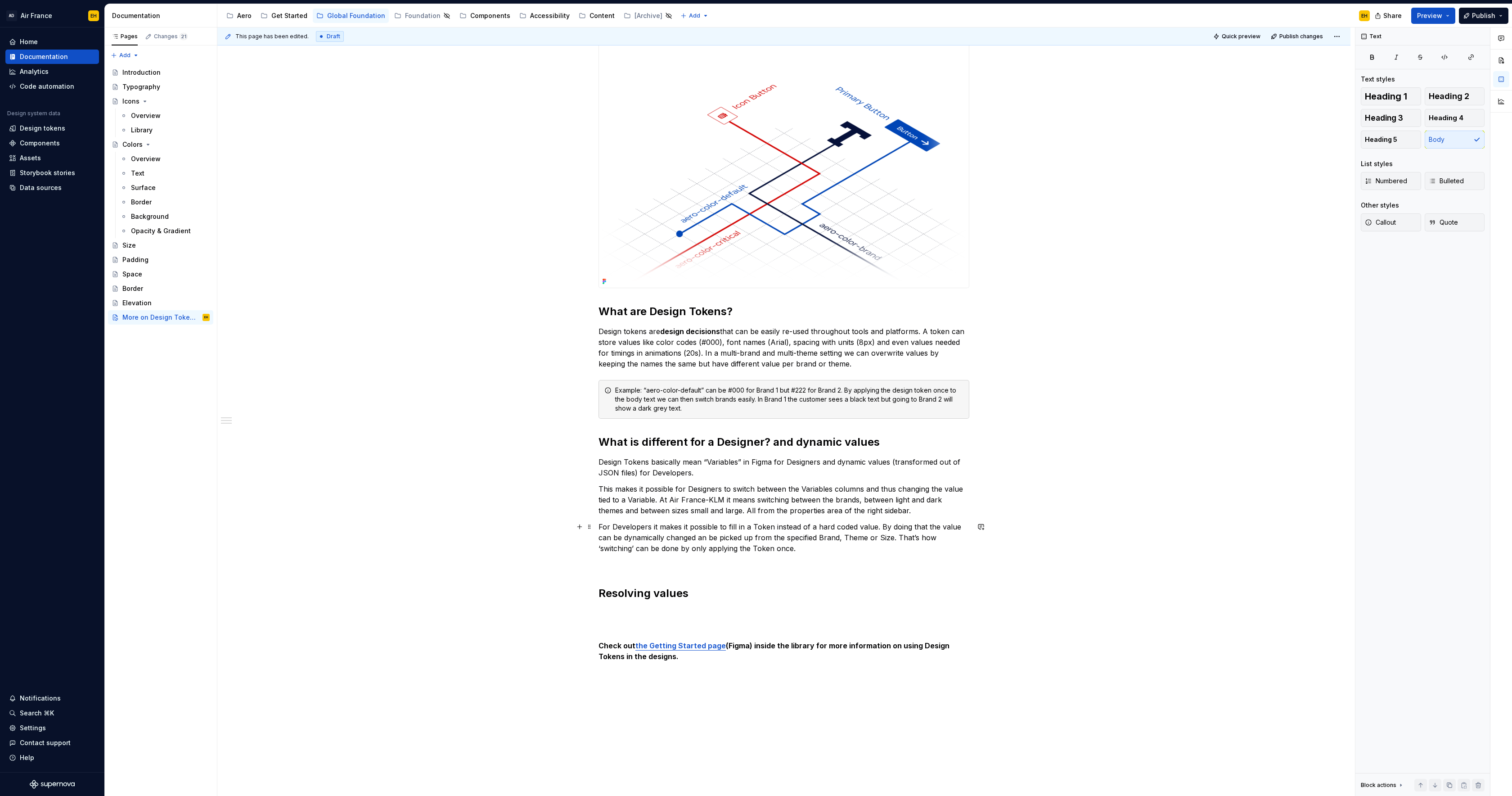
click at [811, 551] on p "For Developers it makes it possible to fill in a Token instead of a hard coded …" at bounding box center [783, 538] width 371 height 33
click at [773, 441] on h2 "What is different for a Designer? and dynamic values" at bounding box center [783, 441] width 371 height 15
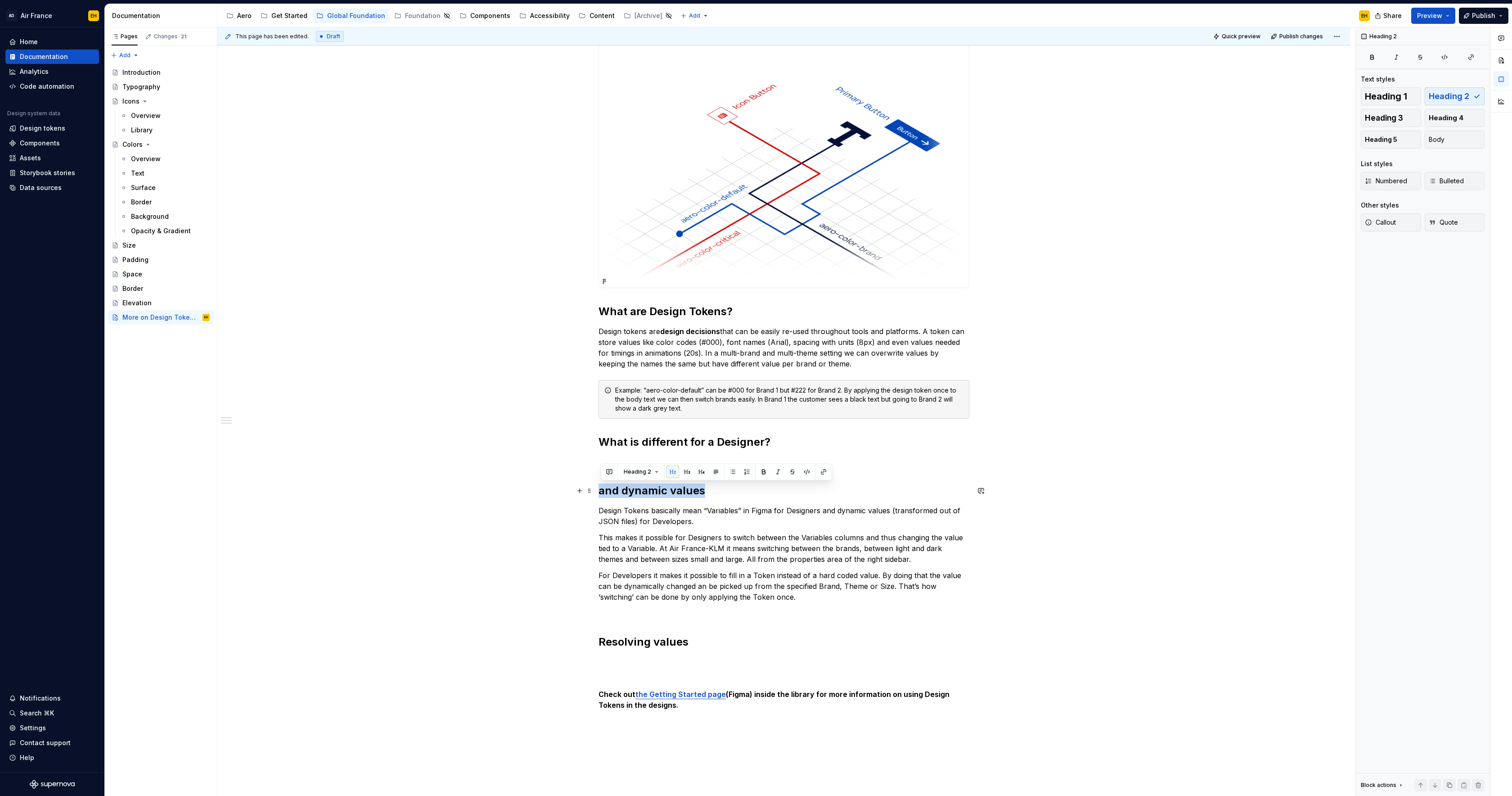
drag, startPoint x: 711, startPoint y: 490, endPoint x: 601, endPoint y: 493, distance: 110.0
click at [601, 493] on h2 "and dynamic values" at bounding box center [783, 491] width 371 height 15
drag, startPoint x: 602, startPoint y: 510, endPoint x: 824, endPoint y: 513, distance: 222.0
click at [824, 513] on p "Design Tokens basically mean “Variables” in Figma for Designers and dynamic val…" at bounding box center [783, 515] width 371 height 22
copy p "Design Tokens basically mean “Variables” in Figma for Designers"
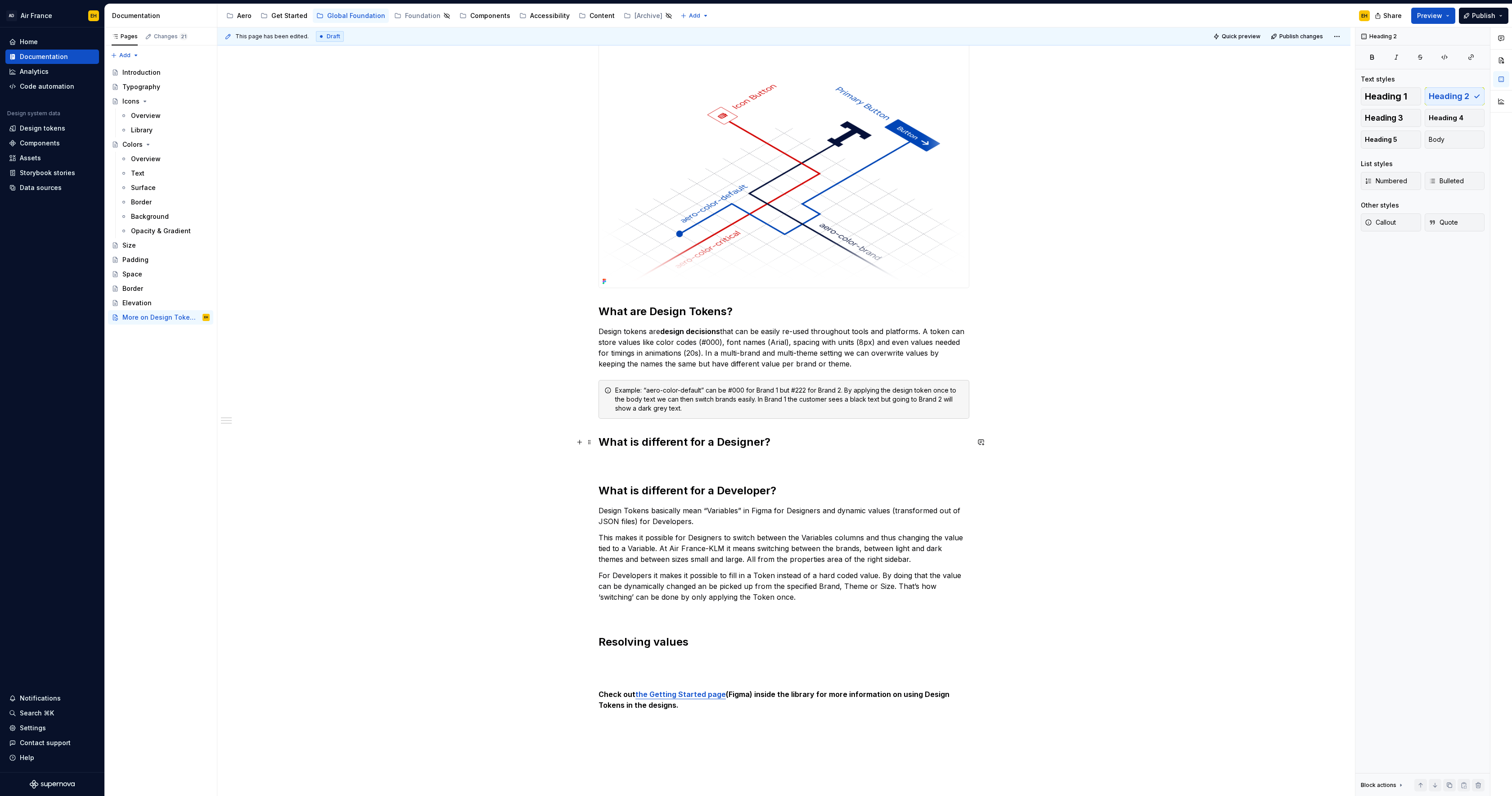
click at [713, 449] on div "We are working on providing more information on the topic of Design Tokens here…" at bounding box center [783, 383] width 371 height 750
click at [706, 459] on p at bounding box center [783, 461] width 371 height 11
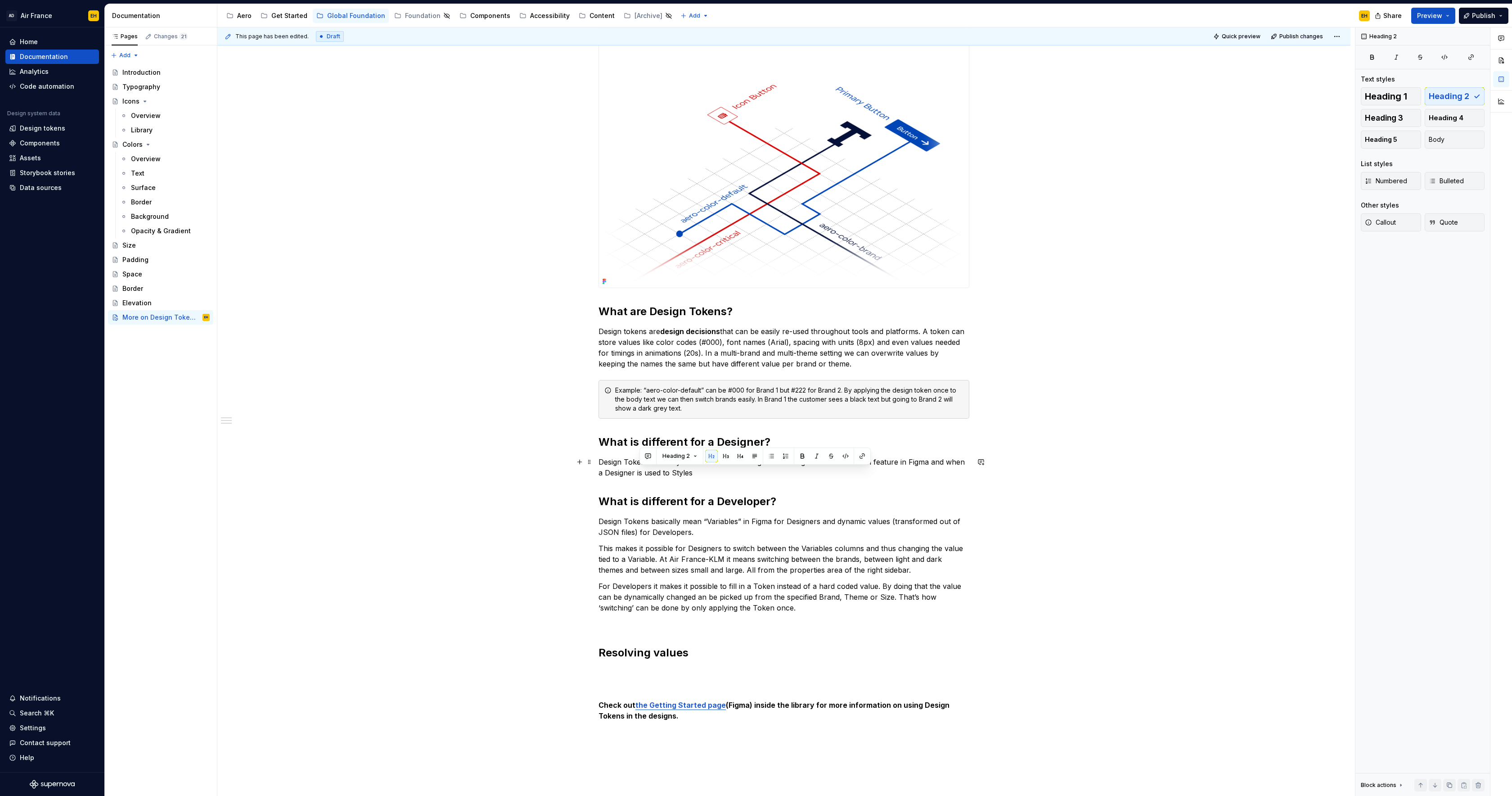
drag, startPoint x: 709, startPoint y: 471, endPoint x: 639, endPoint y: 472, distance: 70.0
click at [639, 472] on p "Design Tokens basically mean “Variables” in Figma for Designers. It’s a baked i…" at bounding box center [783, 466] width 371 height 22
drag, startPoint x: 843, startPoint y: 463, endPoint x: 872, endPoint y: 463, distance: 29.0
click at [872, 463] on p "Design Tokens basically mean “Variables” in Figma for Designers. It’s a baked i…" at bounding box center [783, 466] width 371 height 22
drag, startPoint x: 869, startPoint y: 468, endPoint x: 868, endPoint y: 473, distance: 5.1
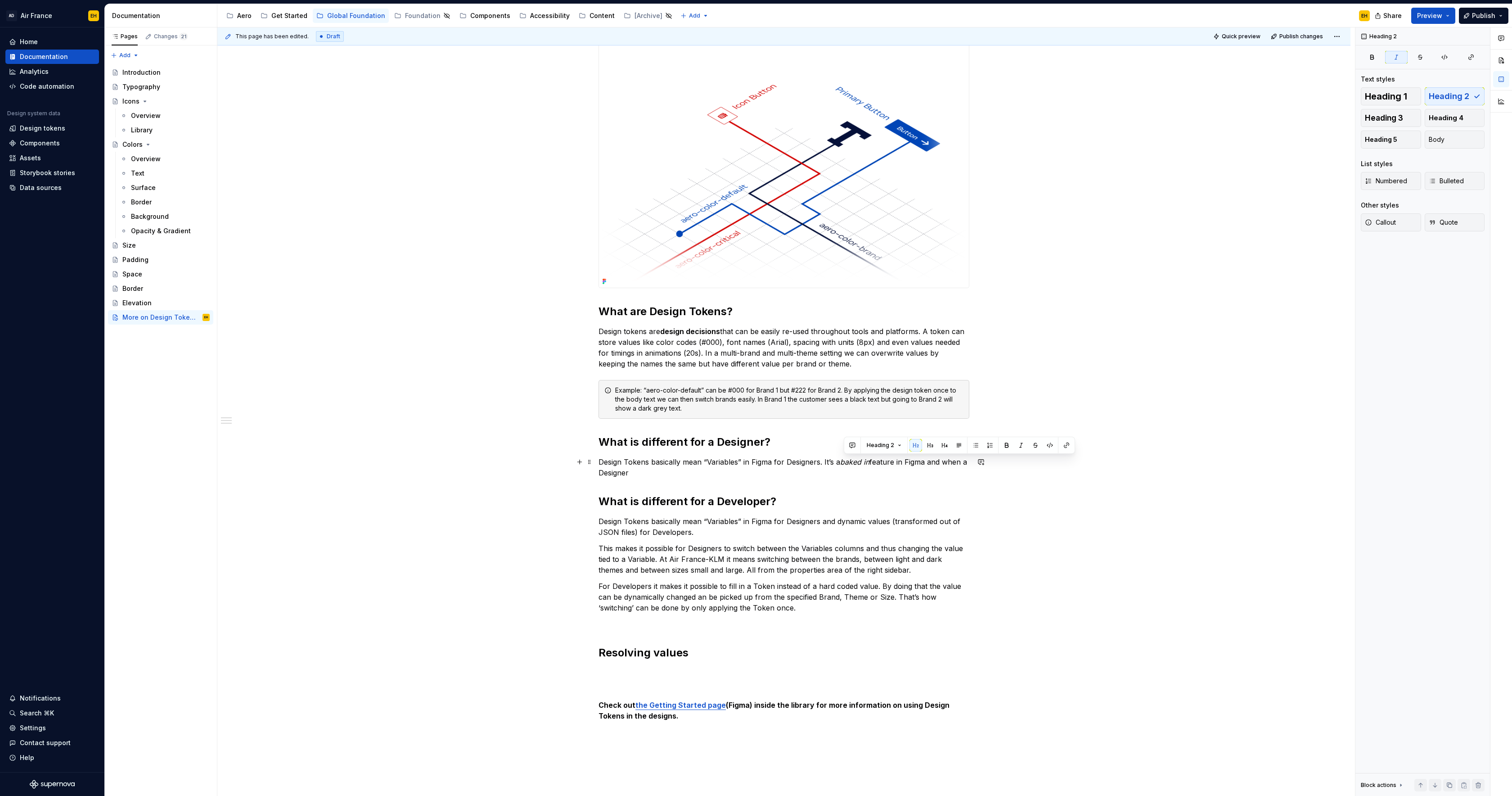
click at [868, 471] on p "Design Tokens basically mean “Variables” in Figma for Designers. It’s a baked i…" at bounding box center [783, 466] width 371 height 22
drag, startPoint x: 605, startPoint y: 471, endPoint x: 930, endPoint y: 465, distance: 325.1
click at [930, 465] on p "Design Tokens basically mean “Variables” in Figma for Designers. It’s a baked i…" at bounding box center [783, 466] width 371 height 22
click at [817, 473] on p "Design Tokens basically mean “Variables” in Figma for Designers. It’s a baked i…" at bounding box center [783, 466] width 371 height 22
click at [944, 472] on p "Design Tokens basically mean “Variables” in Figma for Designers. It’s a baked i…" at bounding box center [783, 466] width 371 height 22
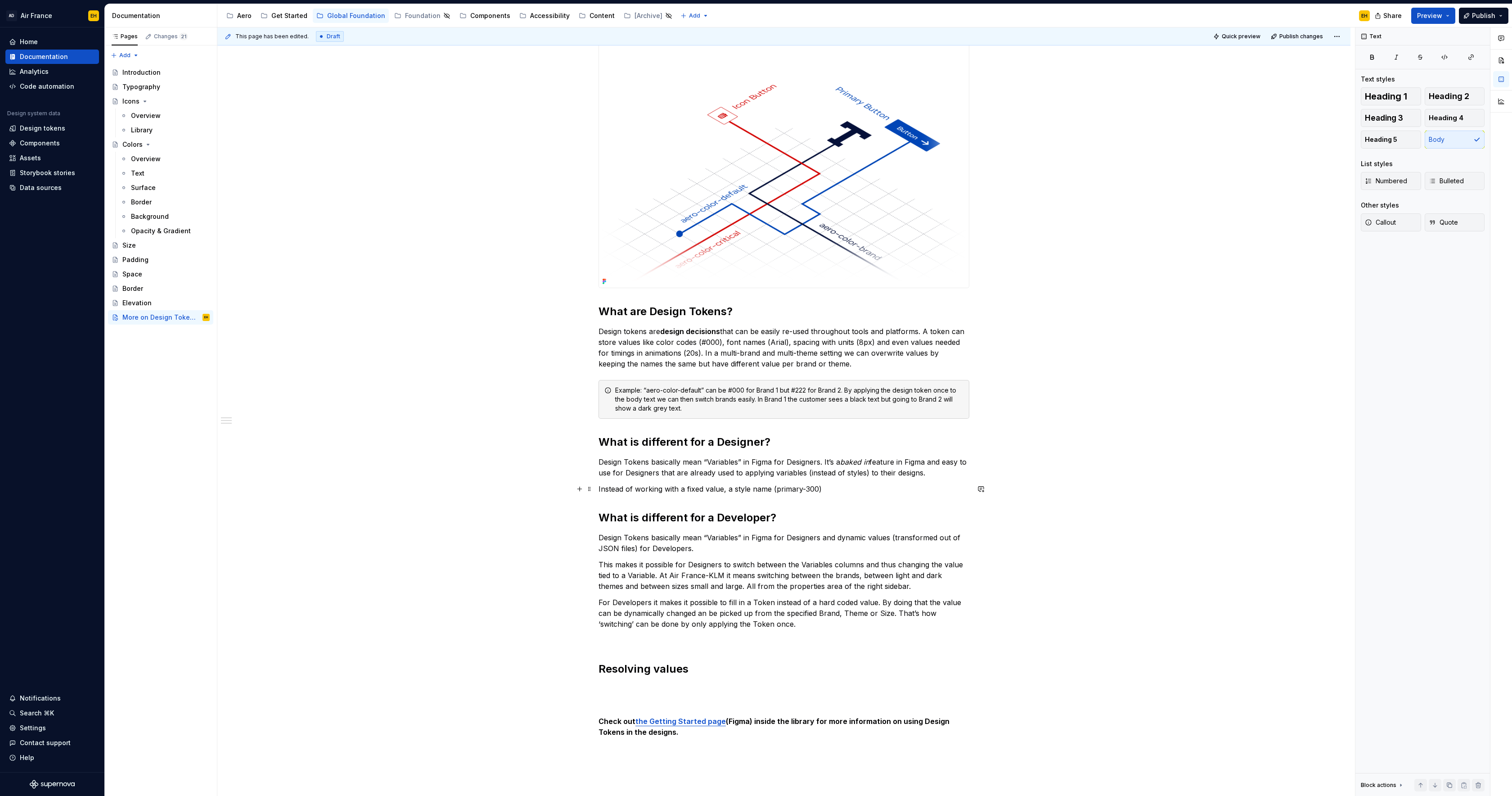
click at [730, 489] on p "Instead of working with a fixed value, a style name (primary-300)" at bounding box center [783, 489] width 371 height 11
click at [871, 488] on p "Instead of working with a fixed value or a style name (primary-300)" at bounding box center [783, 489] width 371 height 11
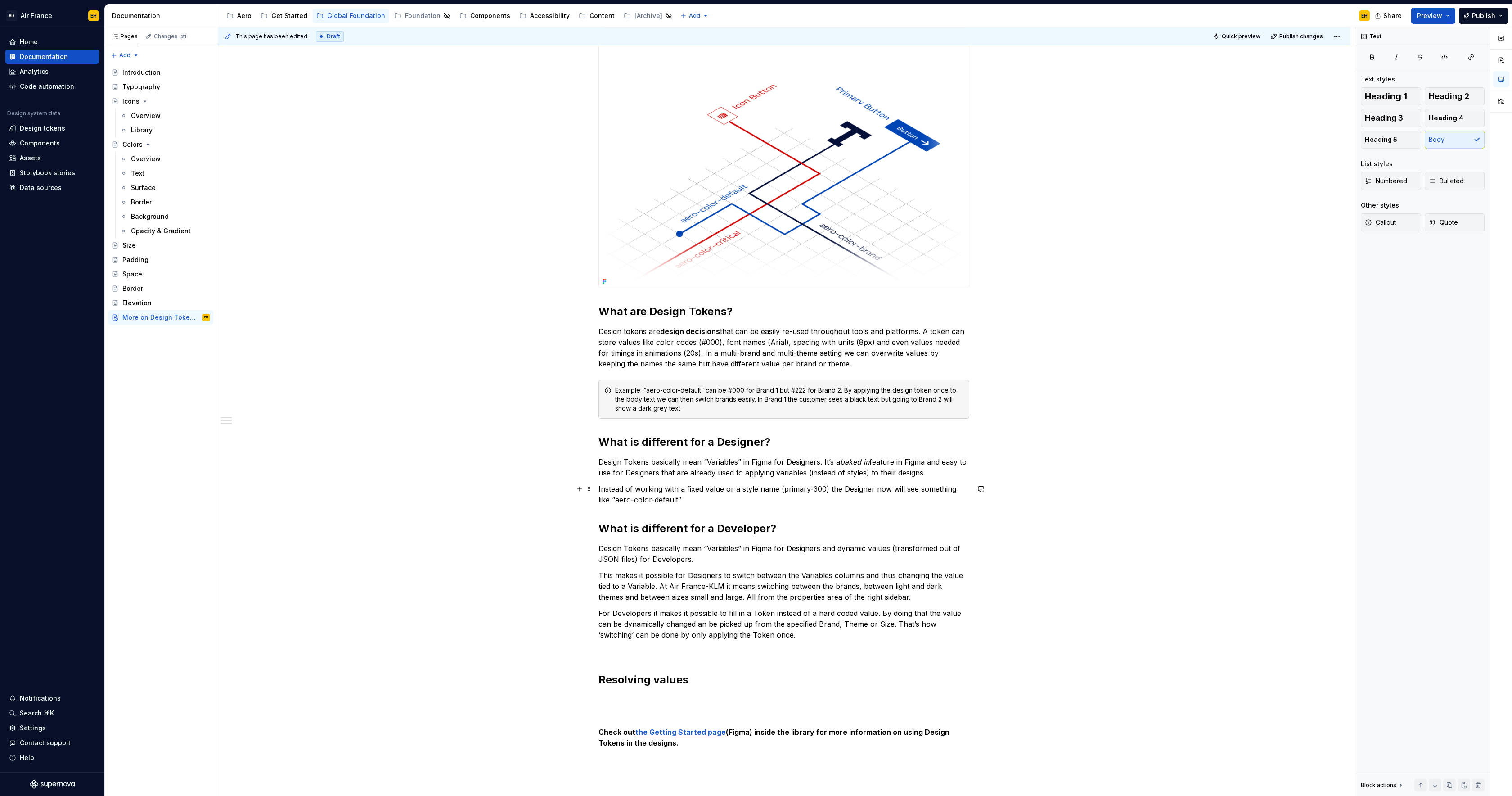
click at [637, 503] on p "Instead of working with a fixed value or a style name (primary-300) the Designe…" at bounding box center [783, 494] width 371 height 22
click at [655, 502] on p "Instead of working with a fixed value or a style name (primary-300) the Designe…" at bounding box center [783, 494] width 371 height 22
click at [683, 392] on div "Example: “aero-color-default” can be #000 for Brand 1 but #222 for Brand 2. By …" at bounding box center [789, 398] width 349 height 27
click at [716, 494] on p "Instead of working with a fixed value or a style name (primary-300) the Designe…" at bounding box center [783, 494] width 371 height 22
click at [708, 498] on p "Instead of working with a fixed value or a style name (primary-300) the Designe…" at bounding box center [783, 494] width 371 height 22
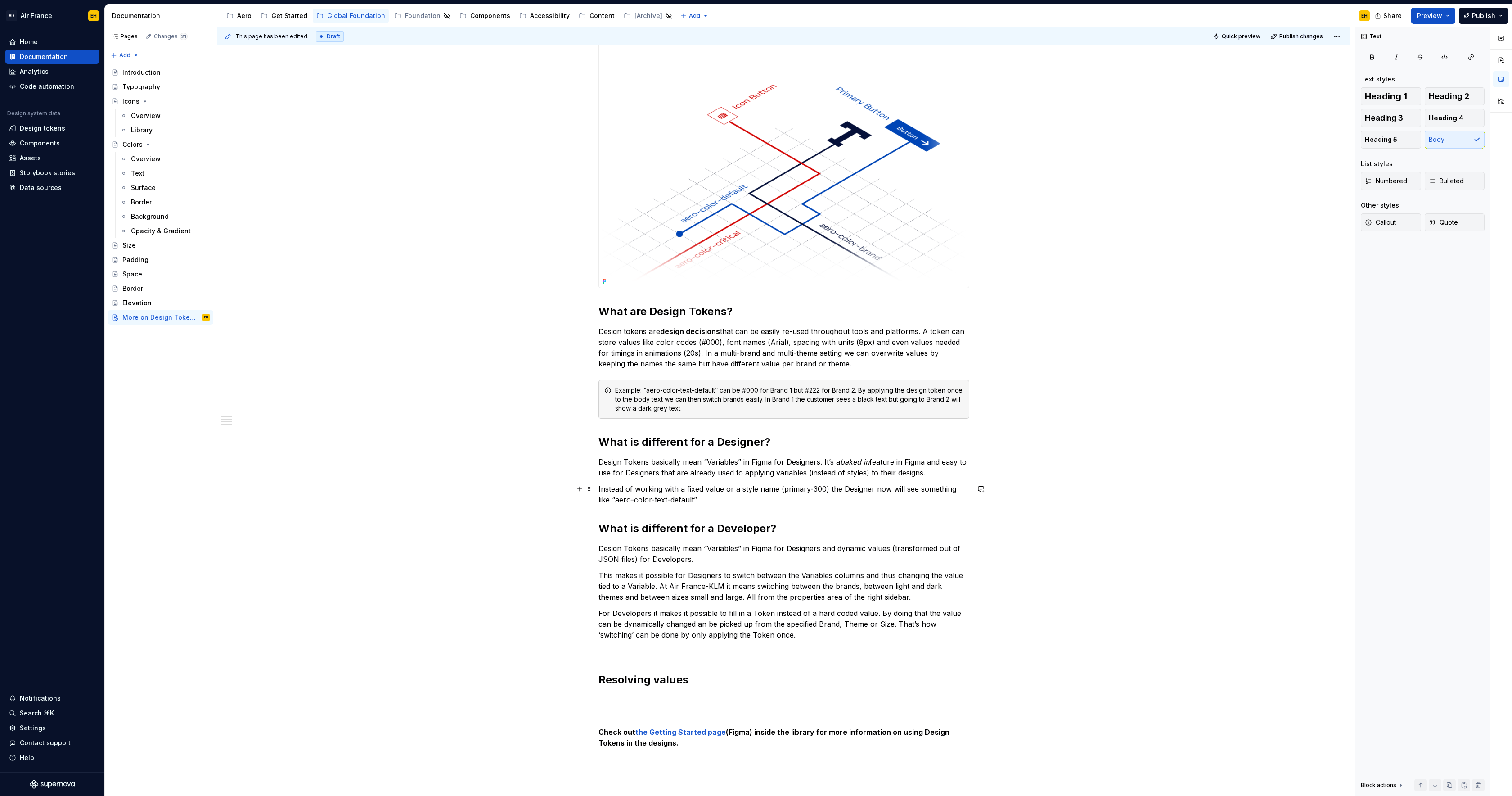
click at [894, 490] on p "Instead of working with a fixed value or a style name (primary-300) the Designe…" at bounding box center [783, 494] width 371 height 22
drag, startPoint x: 851, startPoint y: 500, endPoint x: 929, endPoint y: 505, distance: 78.2
click at [929, 505] on div "We are working on providing more information on the topic of Design Tokens here…" at bounding box center [783, 402] width 371 height 787
click at [929, 497] on p "Instead of working with a fixed value or a style name (primary-300) the Designe…" at bounding box center [783, 494] width 371 height 22
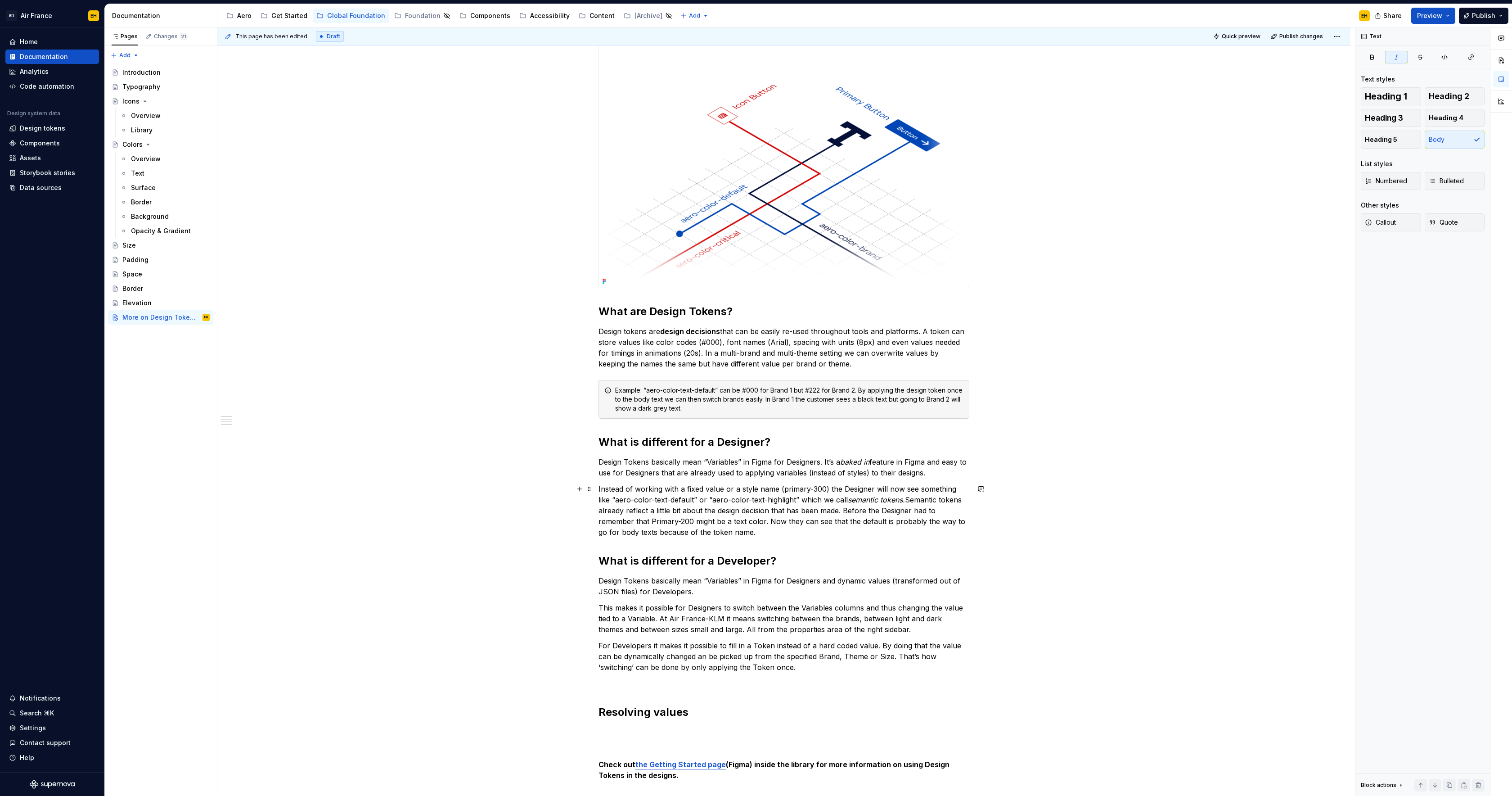
click at [910, 499] on p "Instead of working with a fixed value or a style name (primary-300) the Designe…" at bounding box center [783, 510] width 371 height 54
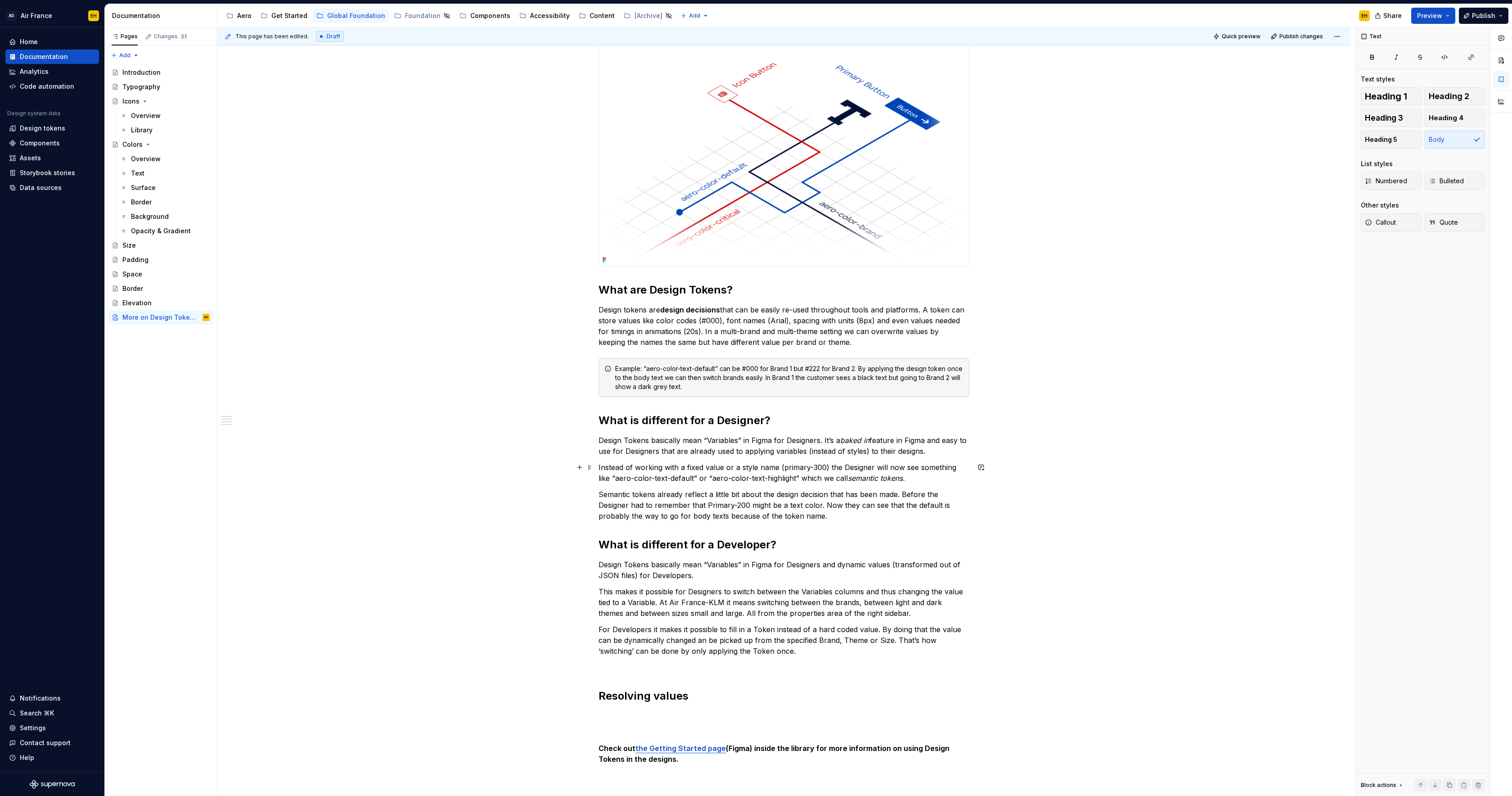
scroll to position [207, 0]
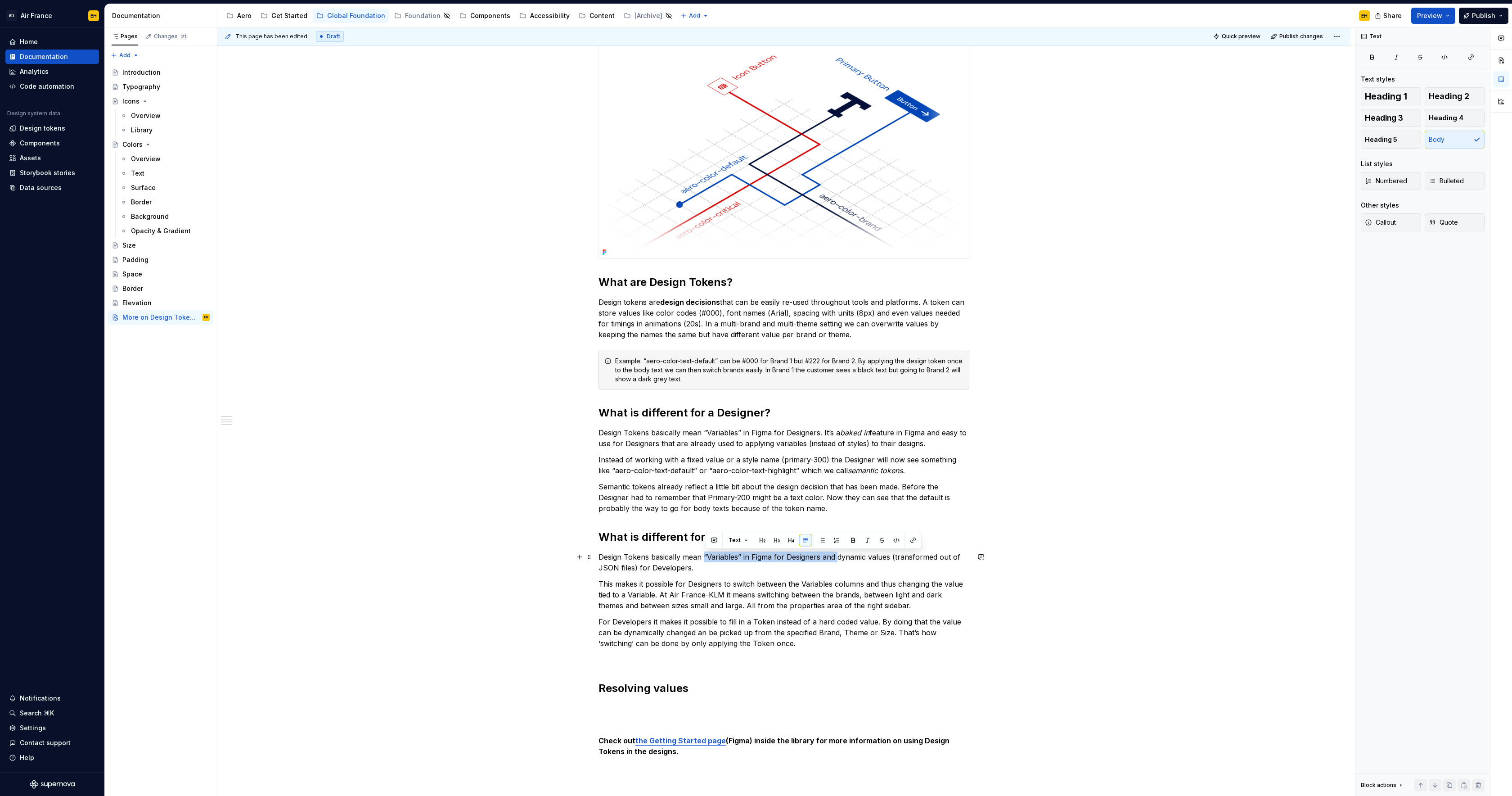
drag, startPoint x: 705, startPoint y: 557, endPoint x: 840, endPoint y: 555, distance: 135.0
click at [840, 555] on p "Design Tokens basically mean “Variables” in Figma for Designers and dynamic val…" at bounding box center [783, 562] width 371 height 22
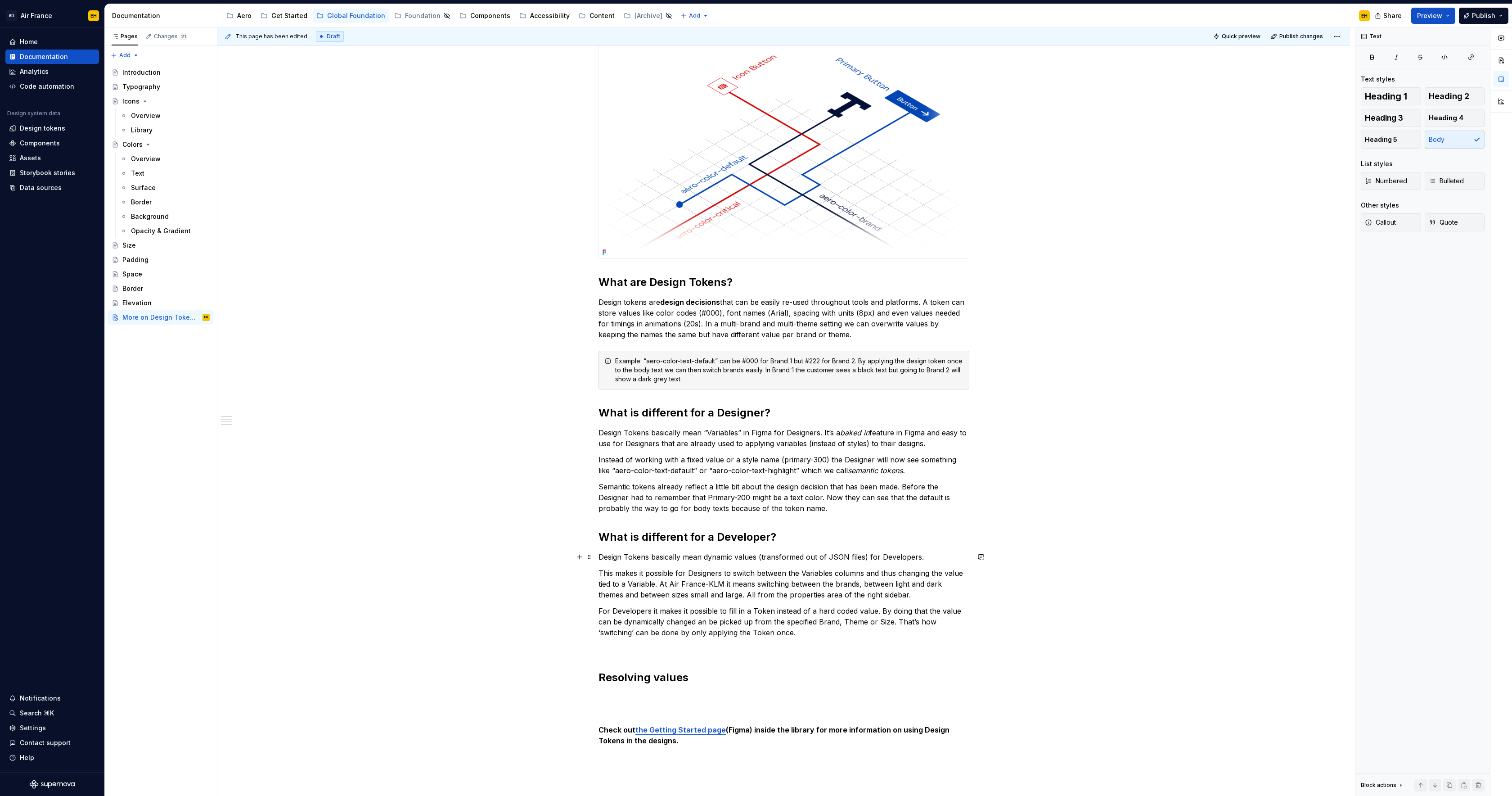
click at [938, 556] on p "Design Tokens basically mean dynamic values (transformed out of JSON files) for…" at bounding box center [783, 557] width 371 height 11
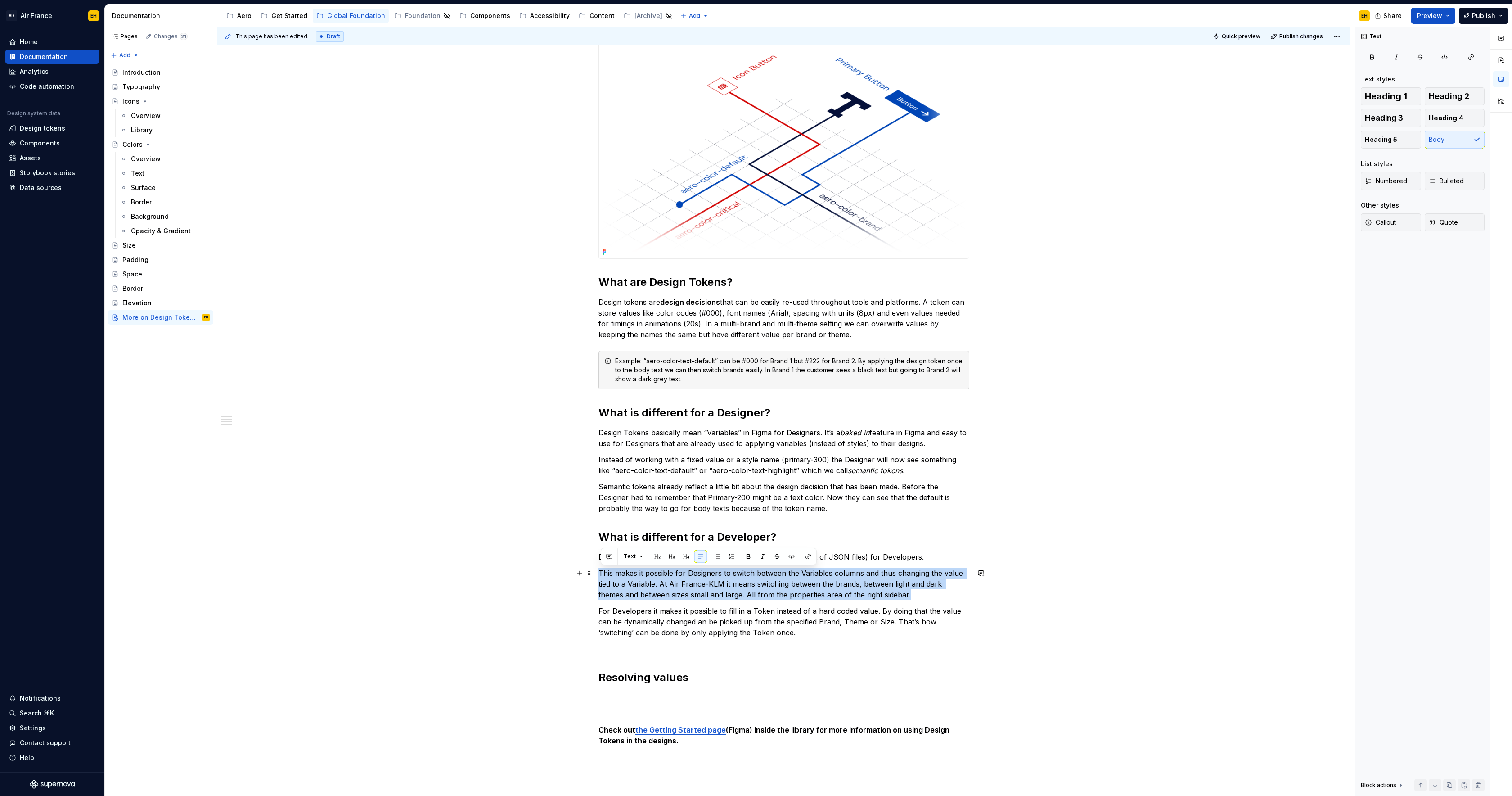
drag, startPoint x: 892, startPoint y: 594, endPoint x: 570, endPoint y: 571, distance: 322.8
click at [570, 571] on div "We are working on providing more information on the topic of Design Tokens here…" at bounding box center [784, 500] width 1133 height 1085
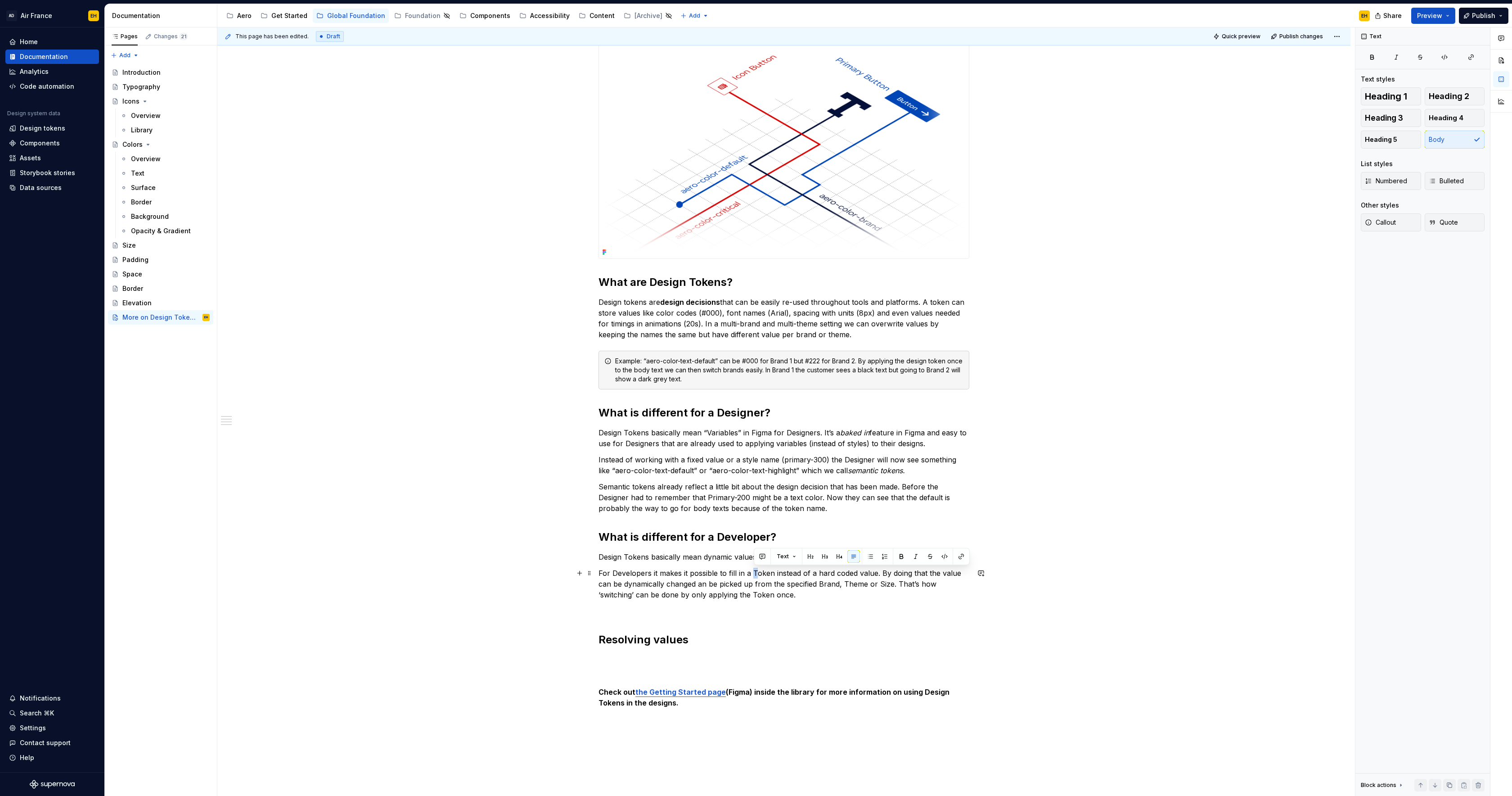
click at [754, 576] on p "For Developers it makes it possible to fill in a Token instead of a hard coded …" at bounding box center [783, 583] width 371 height 33
click at [636, 595] on p "For Developers it makes it possible to fill in a token instead of a hard coded …" at bounding box center [783, 583] width 371 height 33
drag, startPoint x: 602, startPoint y: 595, endPoint x: 606, endPoint y: 595, distance: 4.0
click at [602, 595] on p "For Developers it makes it possible to fill in a token instead of a hard coded …" at bounding box center [783, 583] width 371 height 33
click at [603, 595] on p "For Developers it makes it possible to fill in a token instead of a hard coded …" at bounding box center [783, 583] width 371 height 33
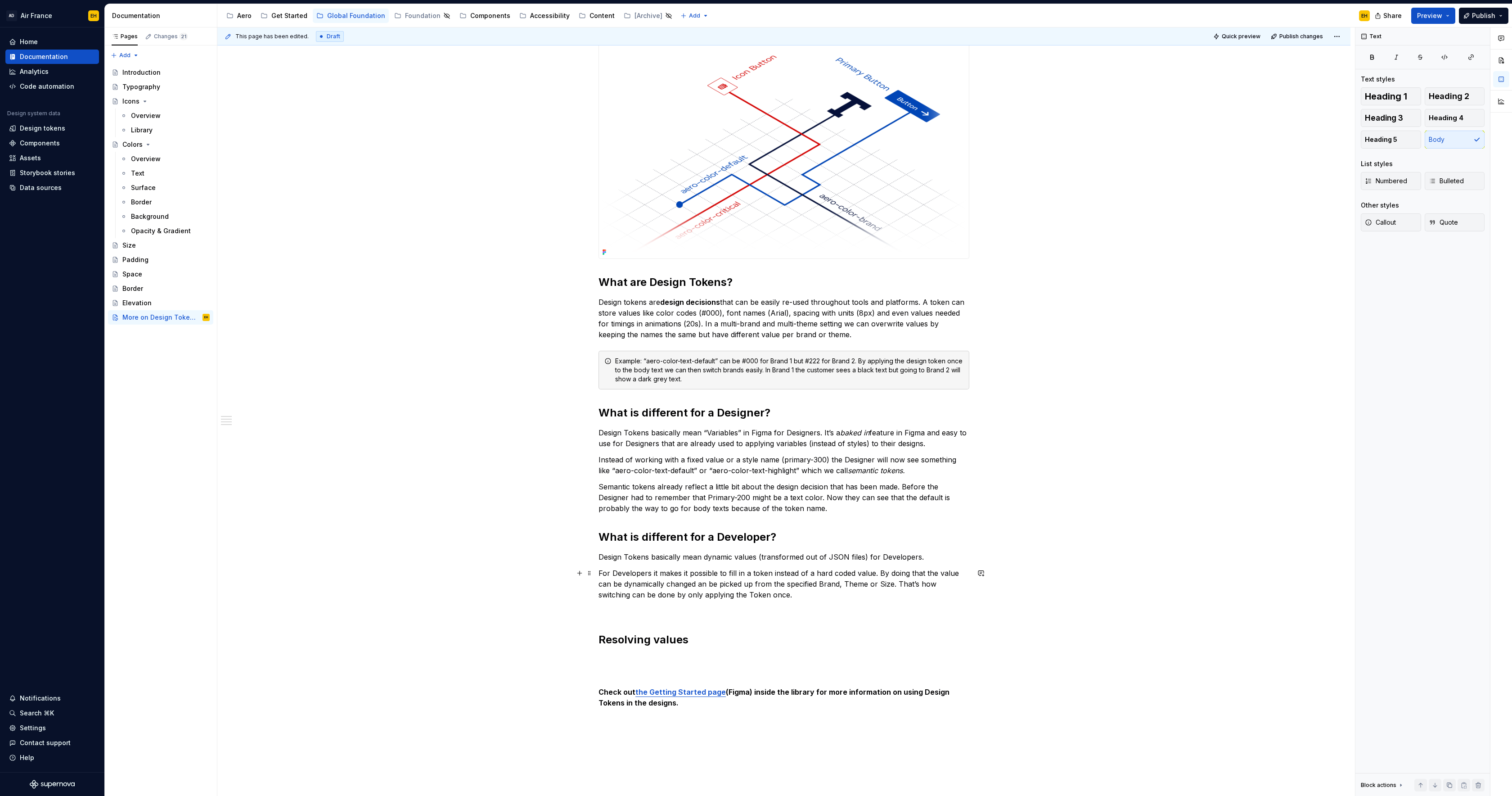
click at [851, 595] on p "For Developers it makes it possible to fill in a token instead of a hard coded …" at bounding box center [783, 583] width 371 height 33
click at [762, 596] on p "For Developers it makes it possible to fill in a token instead of a hard coded …" at bounding box center [783, 583] width 371 height 33
click at [737, 613] on p "Developers" at bounding box center [783, 610] width 371 height 11
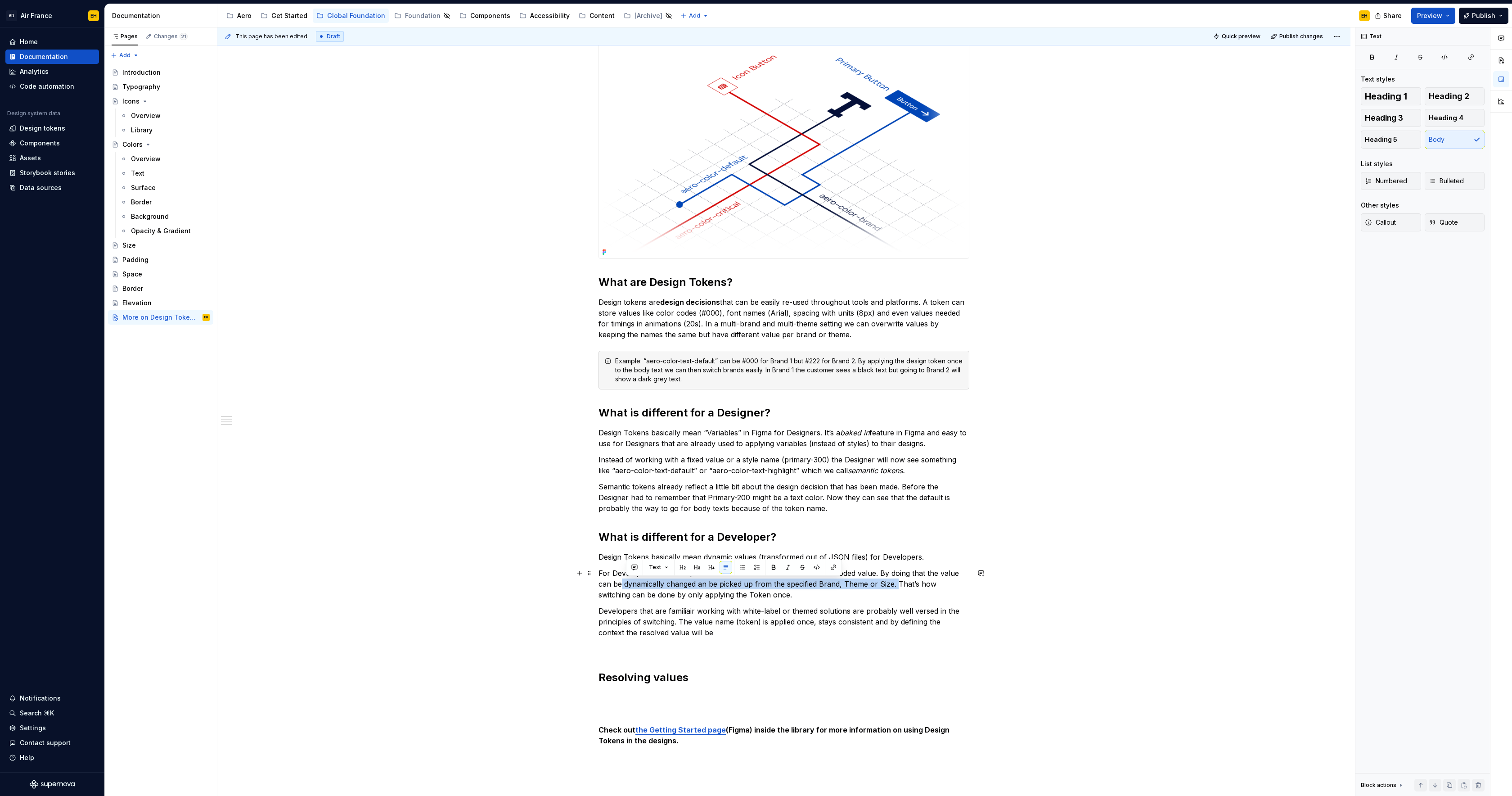
drag, startPoint x: 899, startPoint y: 584, endPoint x: 626, endPoint y: 580, distance: 273.0
click at [625, 579] on p "For Developers it makes it possible to fill in a token instead of a hard coded …" at bounding box center [783, 583] width 371 height 33
click at [763, 590] on p "For Developers it makes it possible to fill in a token instead of a hard coded …" at bounding box center [783, 583] width 371 height 33
drag, startPoint x: 782, startPoint y: 592, endPoint x: 591, endPoint y: 577, distance: 191.6
click at [598, 570] on div "We are working on providing more information on the topic of Design Tokens here…" at bounding box center [783, 392] width 371 height 825
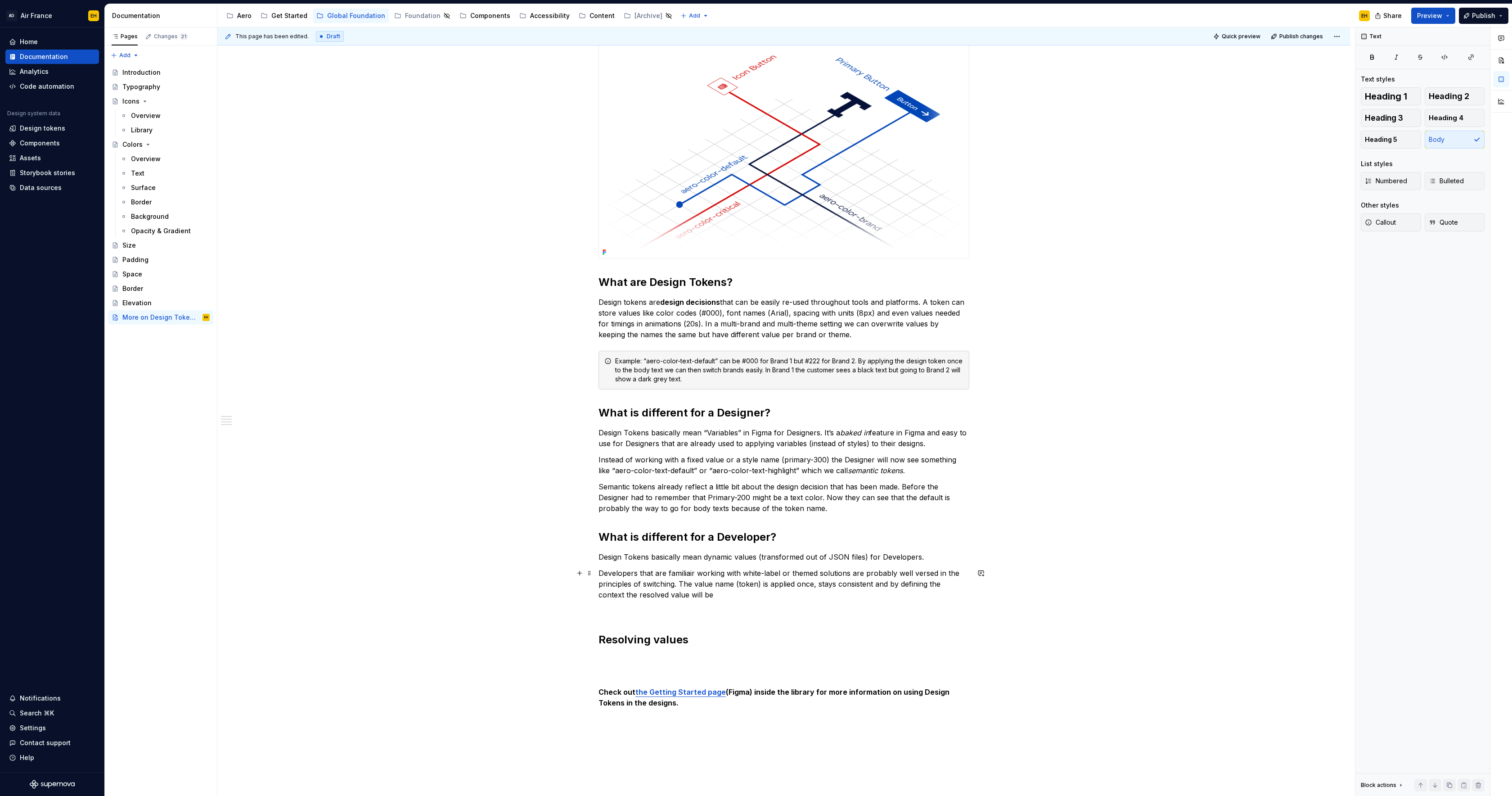
click at [757, 593] on p "Developers that are familiair working with white-label or themed solutions are …" at bounding box center [783, 583] width 371 height 33
drag, startPoint x: 699, startPoint y: 637, endPoint x: 608, endPoint y: 626, distance: 91.7
click at [608, 626] on div "We are working on providing more information on the topic of Design Tokens here…" at bounding box center [783, 367] width 371 height 777
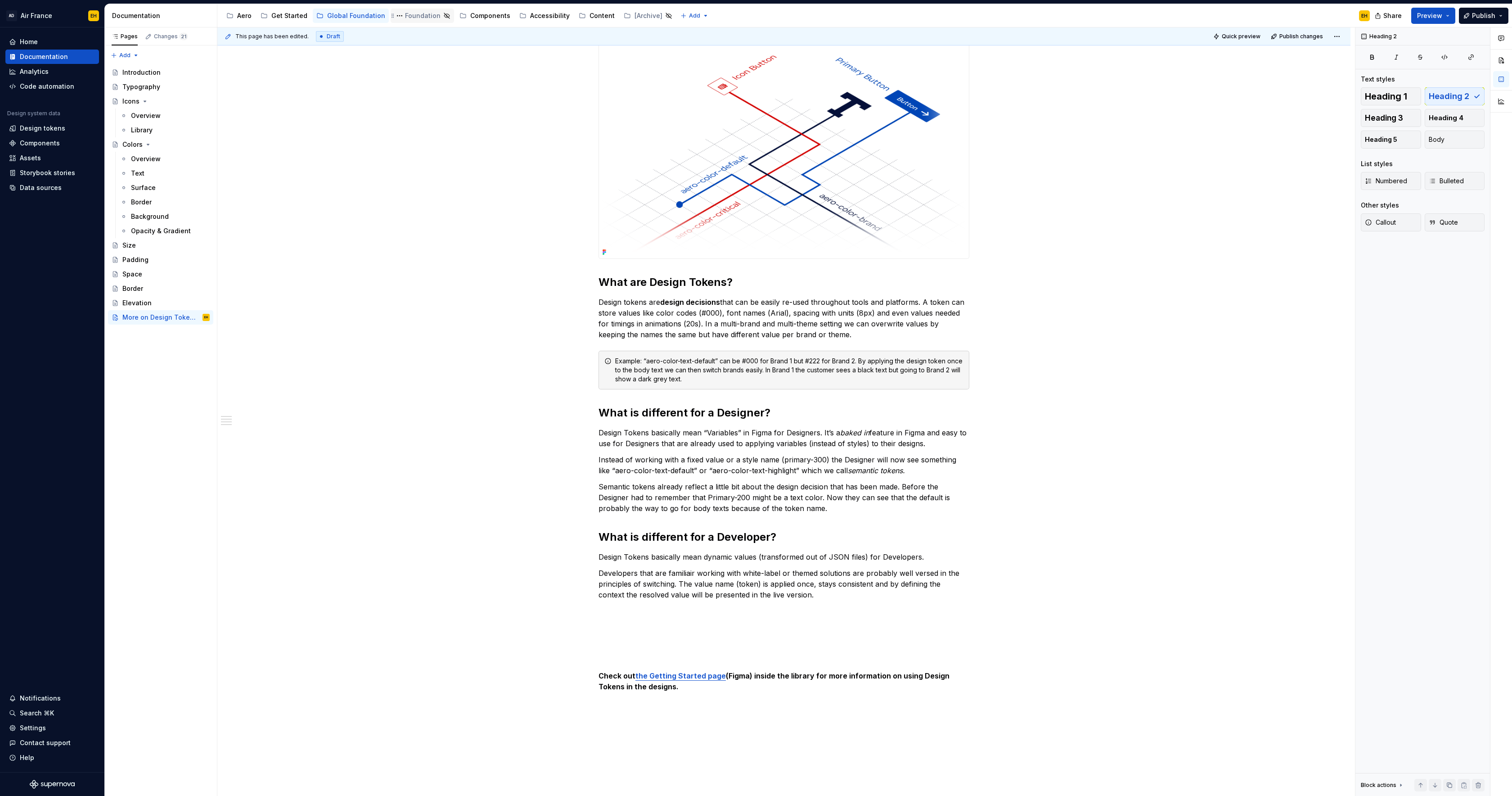
type textarea "*"
